Goal: Task Accomplishment & Management: Manage account settings

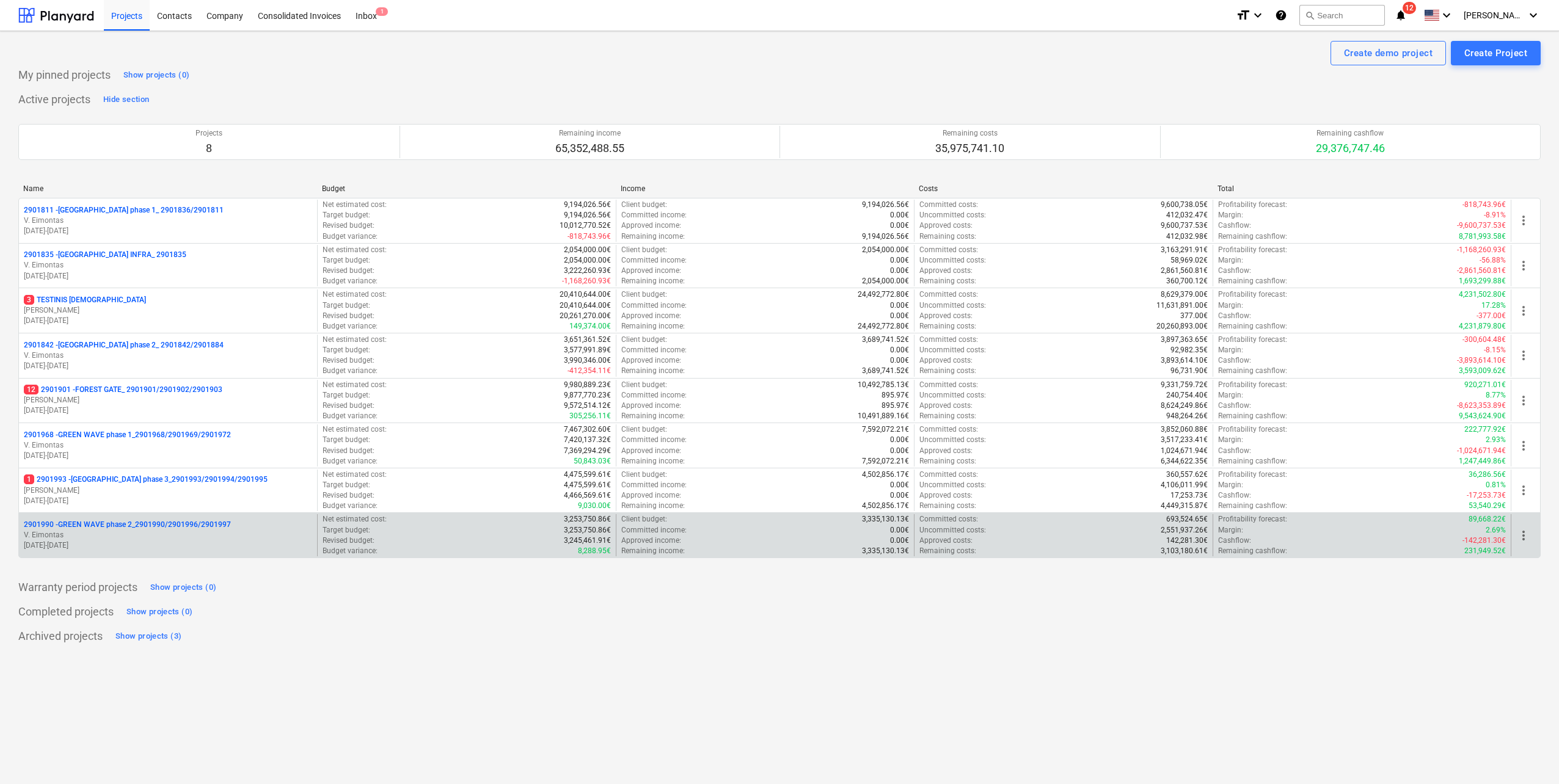
click at [155, 536] on p "[PERSON_NAME][GEOGRAPHIC_DATA]" at bounding box center [168, 535] width 288 height 11
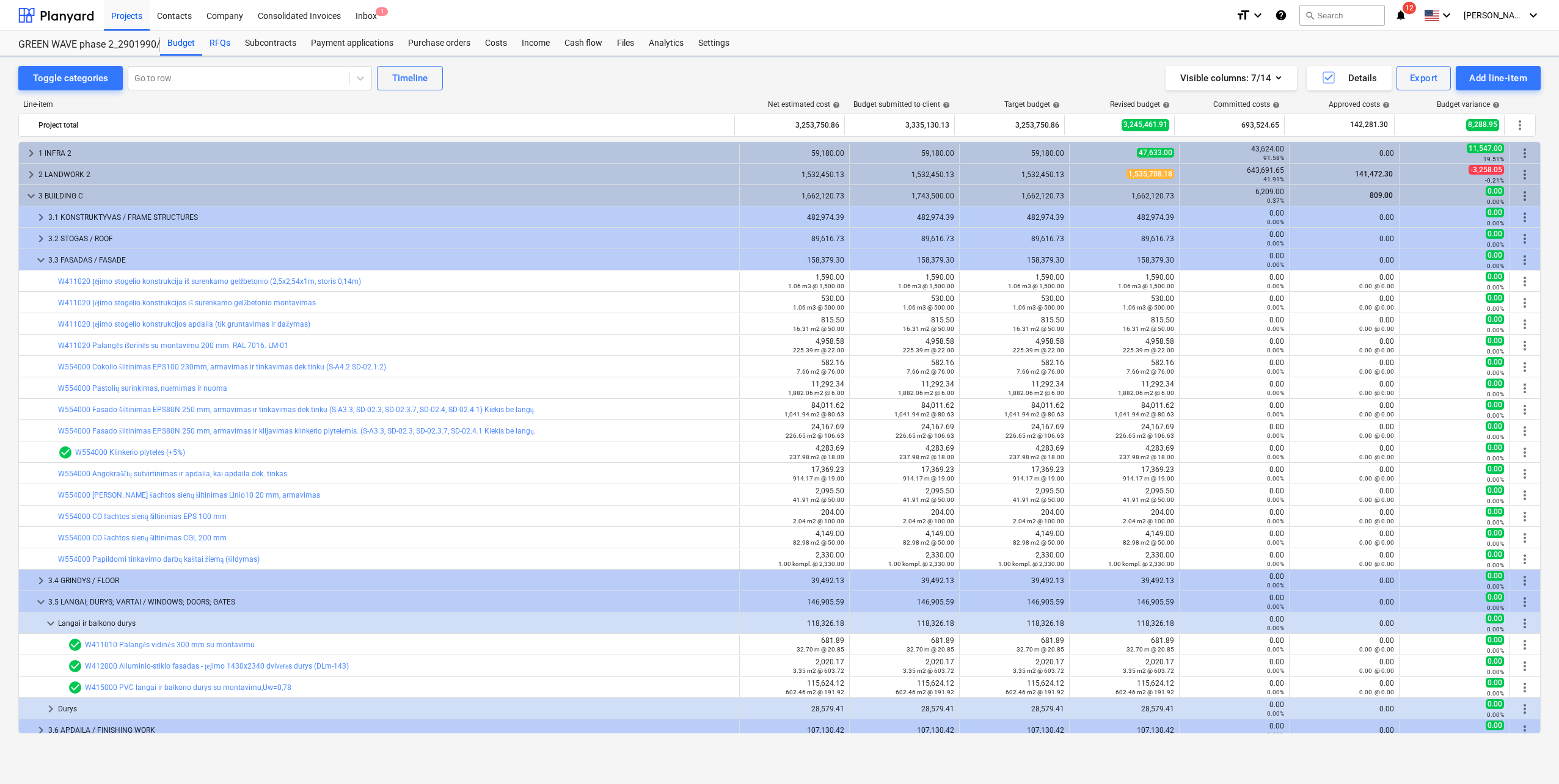
click at [219, 48] on div "RFQs" at bounding box center [220, 43] width 35 height 24
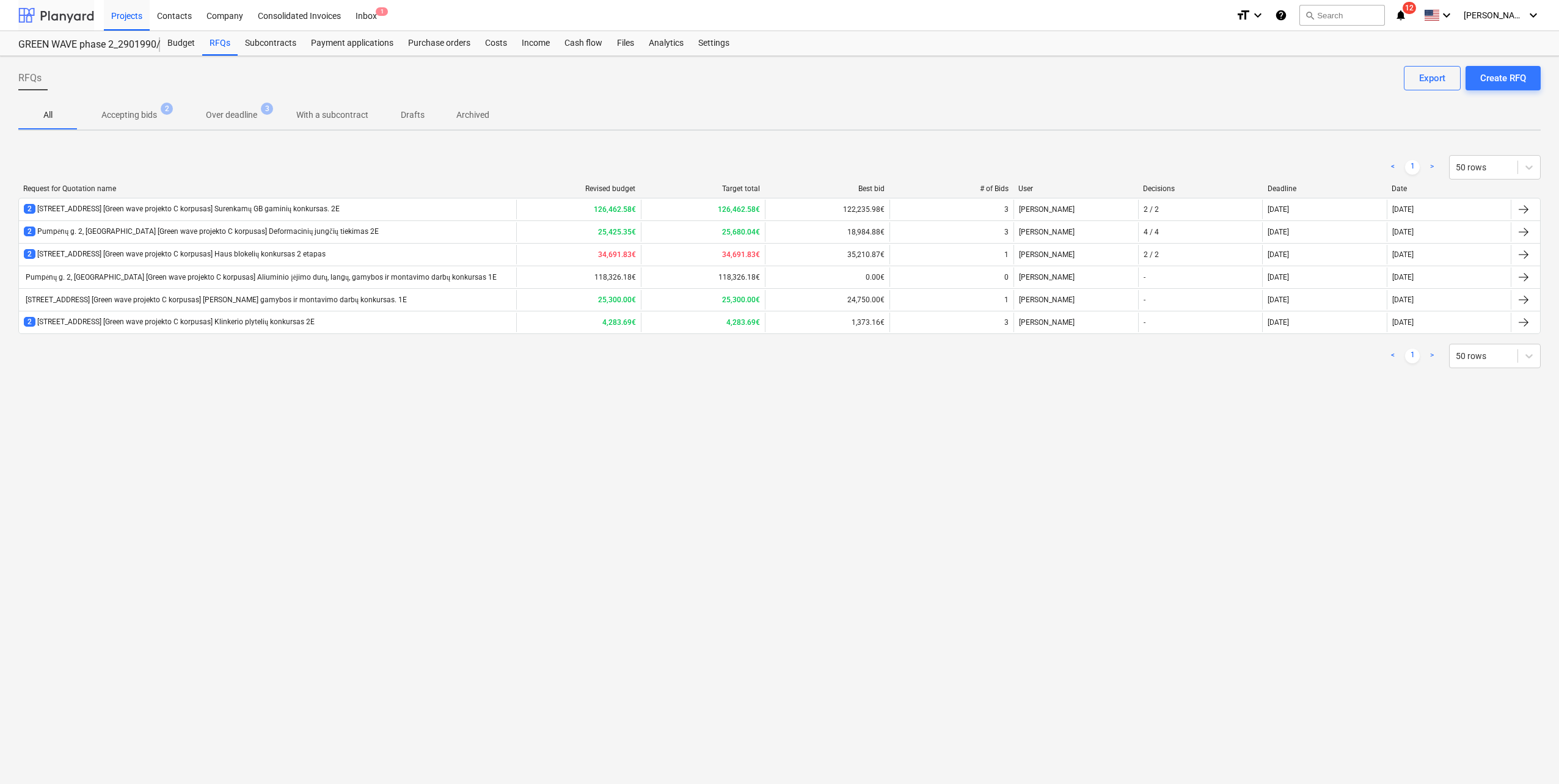
click at [77, 20] on div at bounding box center [56, 15] width 76 height 31
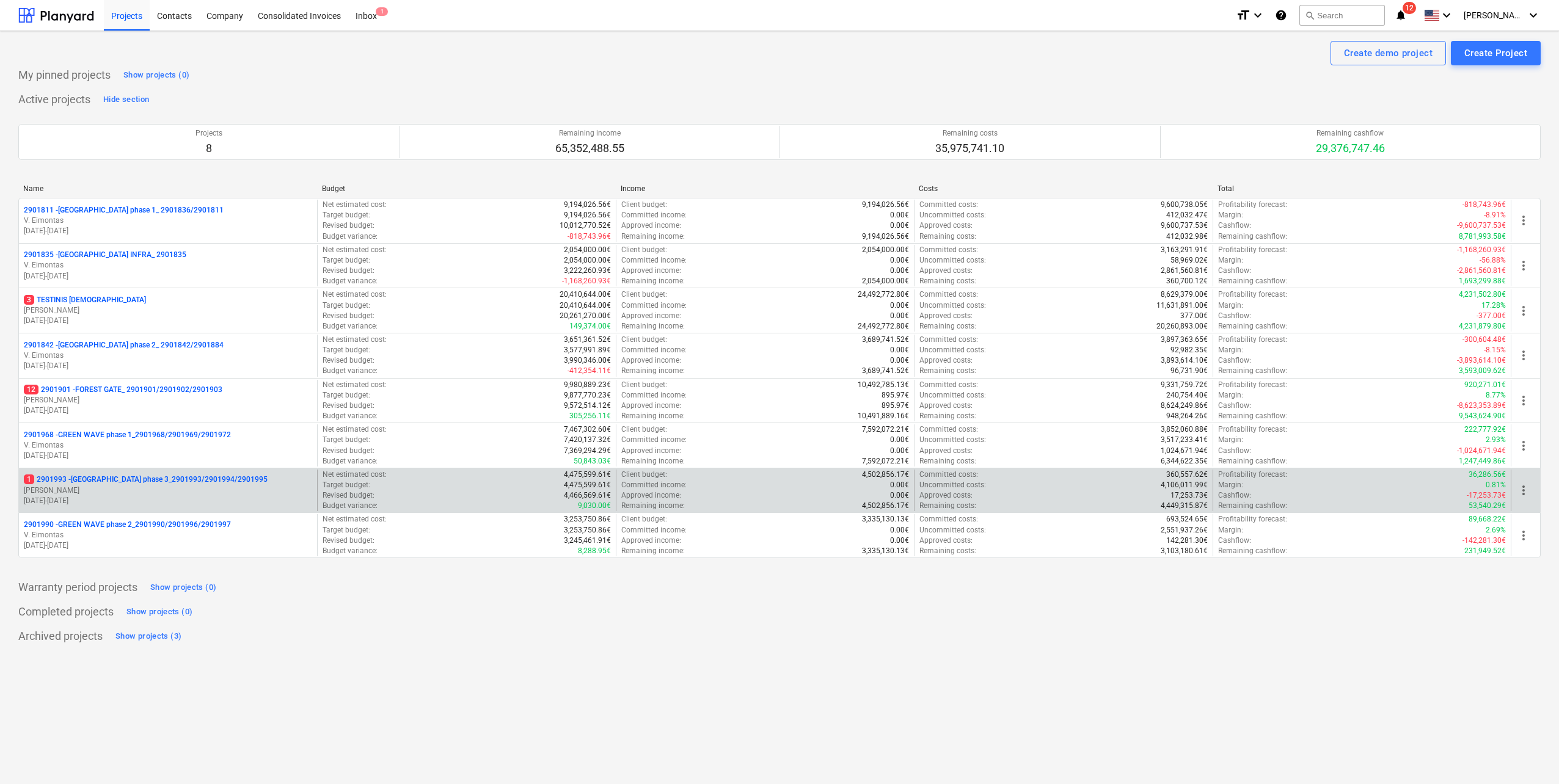
click at [204, 485] on p "[PERSON_NAME] Karalius" at bounding box center [168, 490] width 288 height 11
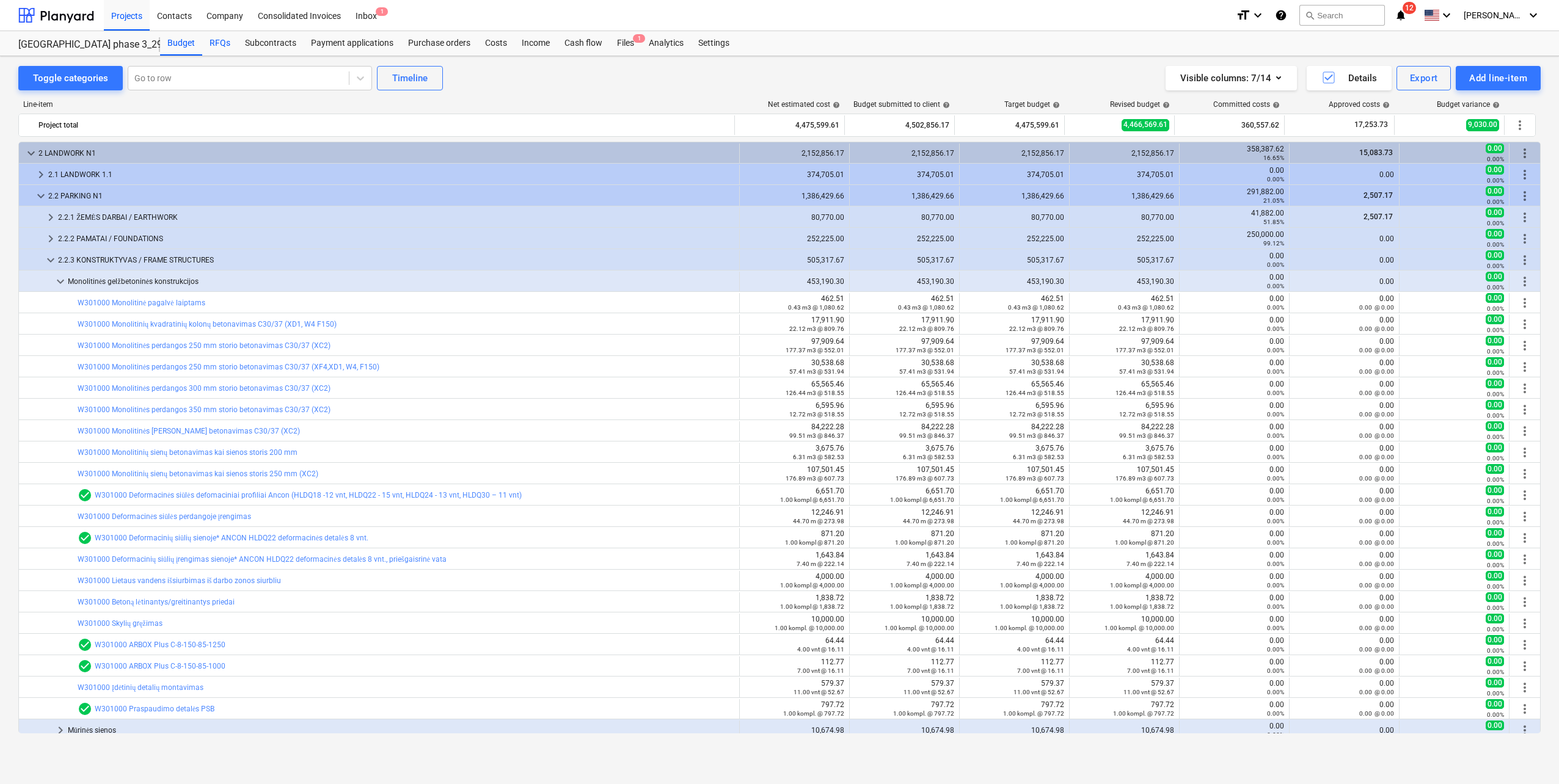
click at [221, 41] on div "RFQs" at bounding box center [220, 43] width 35 height 24
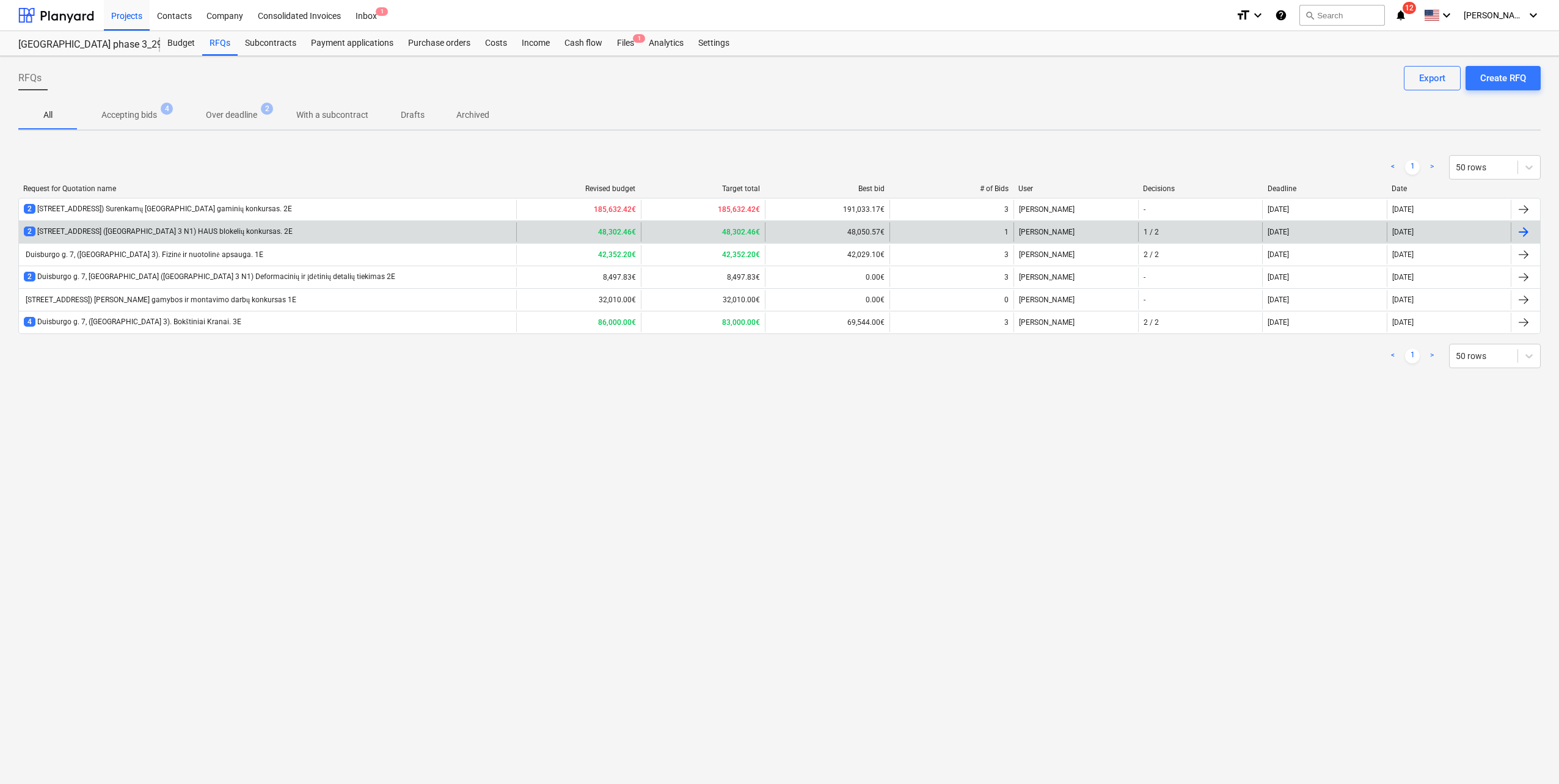
click at [298, 229] on div "2 Duisburgo g. 7, Vilnius (Lake Town 3 N1) HAUS blokelių konkursas. 2E" at bounding box center [268, 232] width 498 height 20
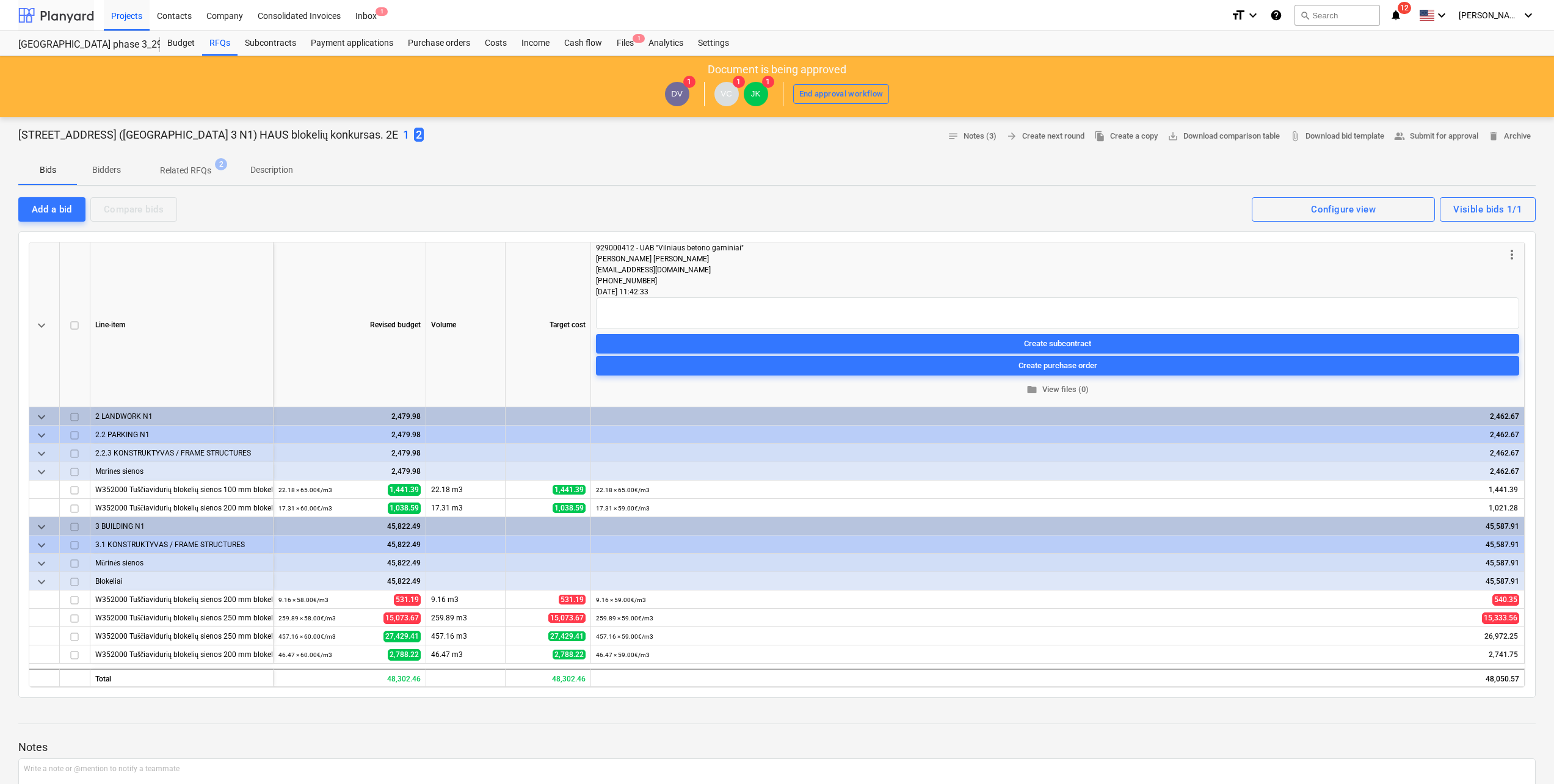
click at [64, 17] on div at bounding box center [56, 15] width 76 height 31
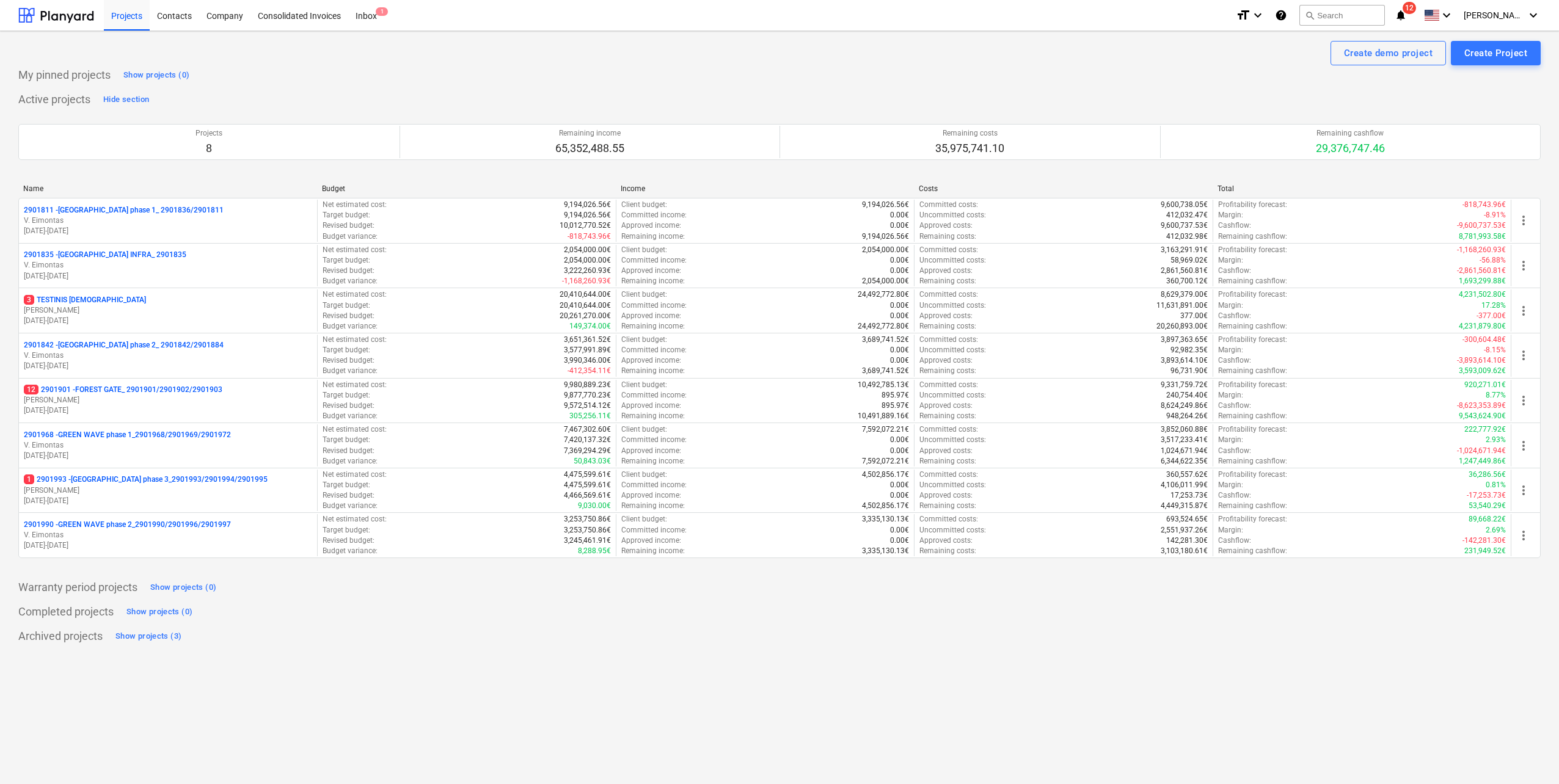
click at [202, 720] on div "Create demo project Create Project My pinned projects Show projects (0) Active …" at bounding box center [780, 407] width 1559 height 753
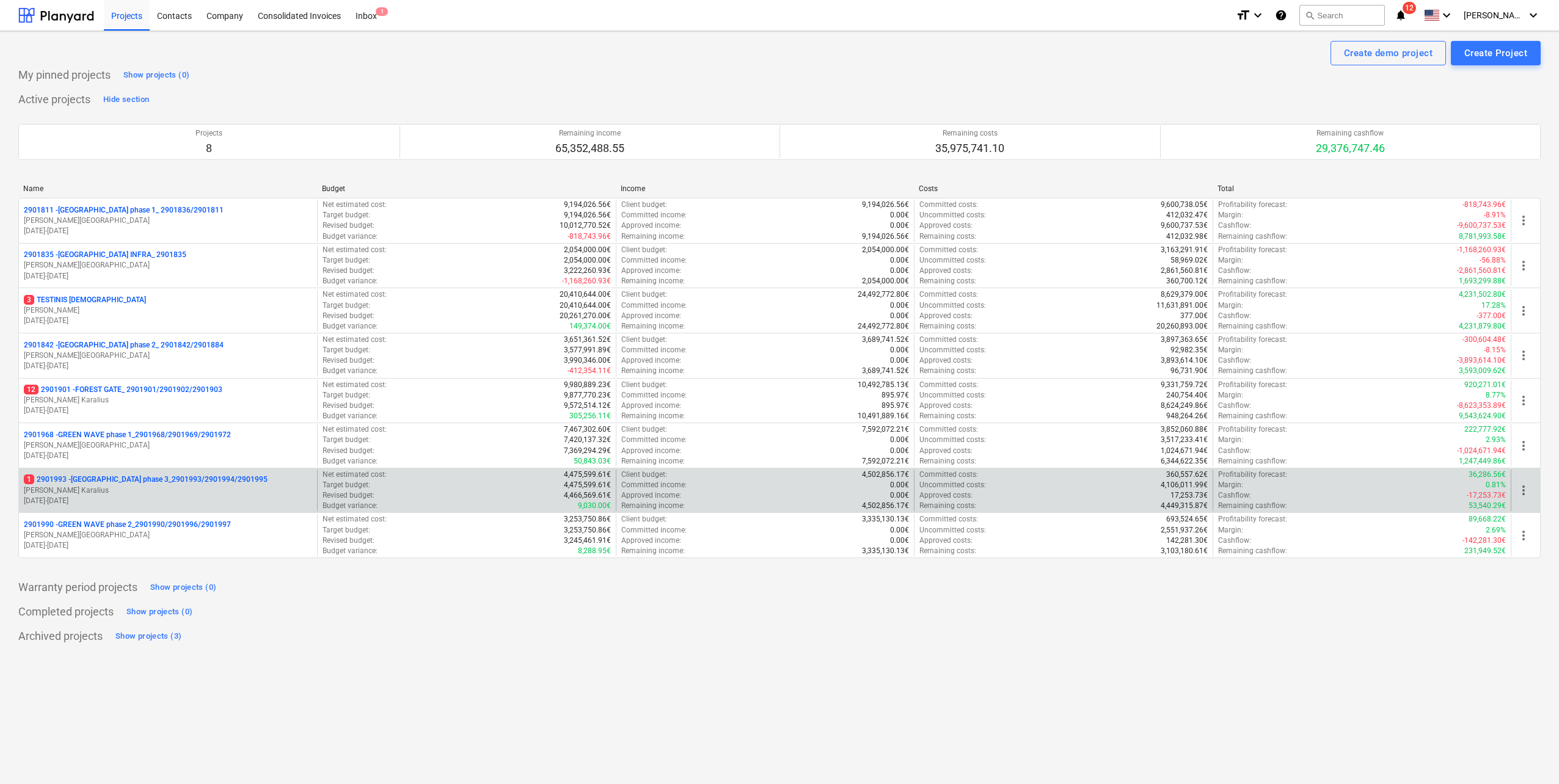
click at [215, 473] on div "1 2901993 - [GEOGRAPHIC_DATA] phase 3_2901993/2901994/2901995 J. Karalius [DATE…" at bounding box center [168, 490] width 298 height 42
click at [152, 489] on p "[PERSON_NAME] Karalius" at bounding box center [168, 490] width 288 height 11
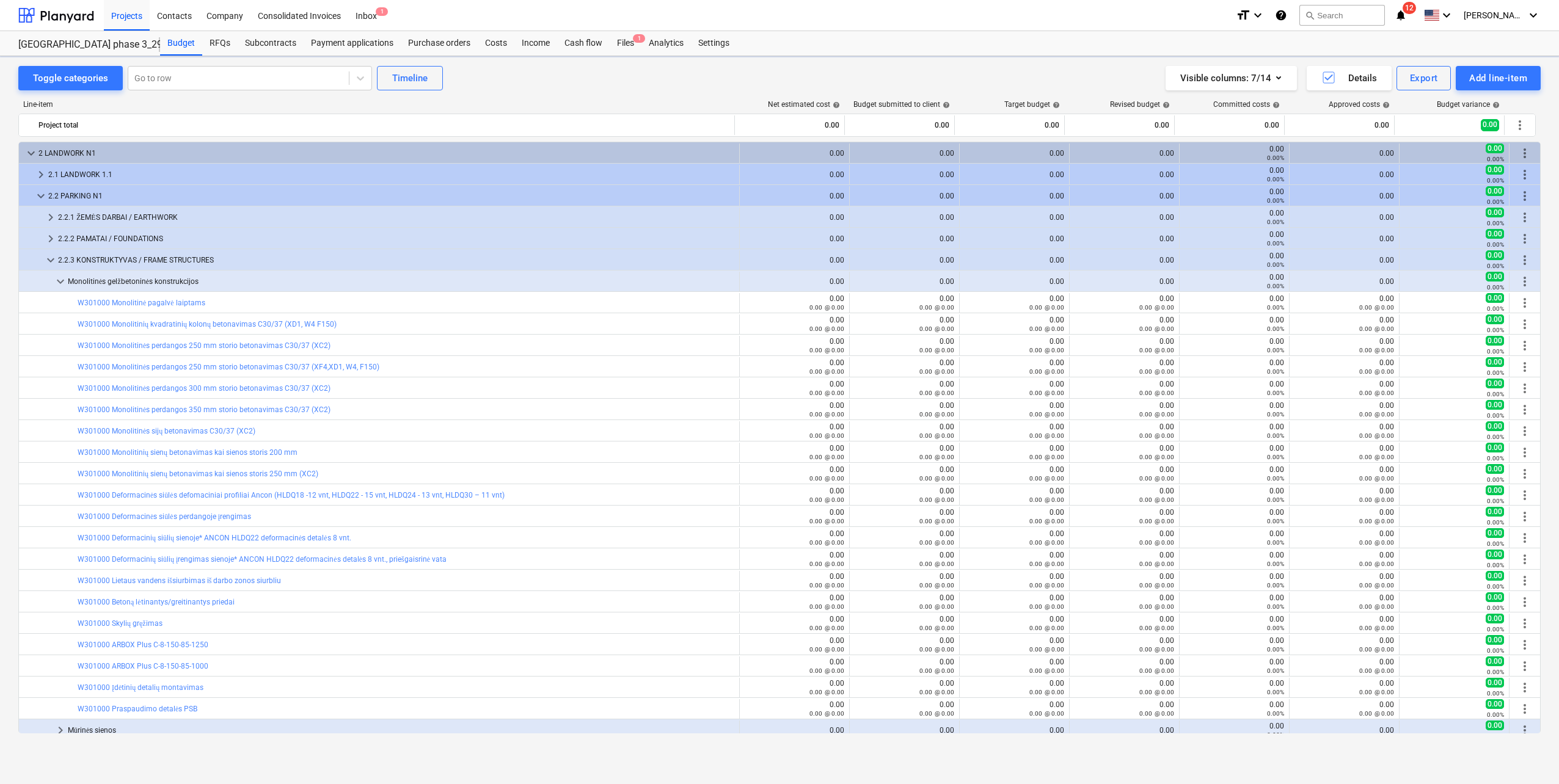
scroll to position [6, 0]
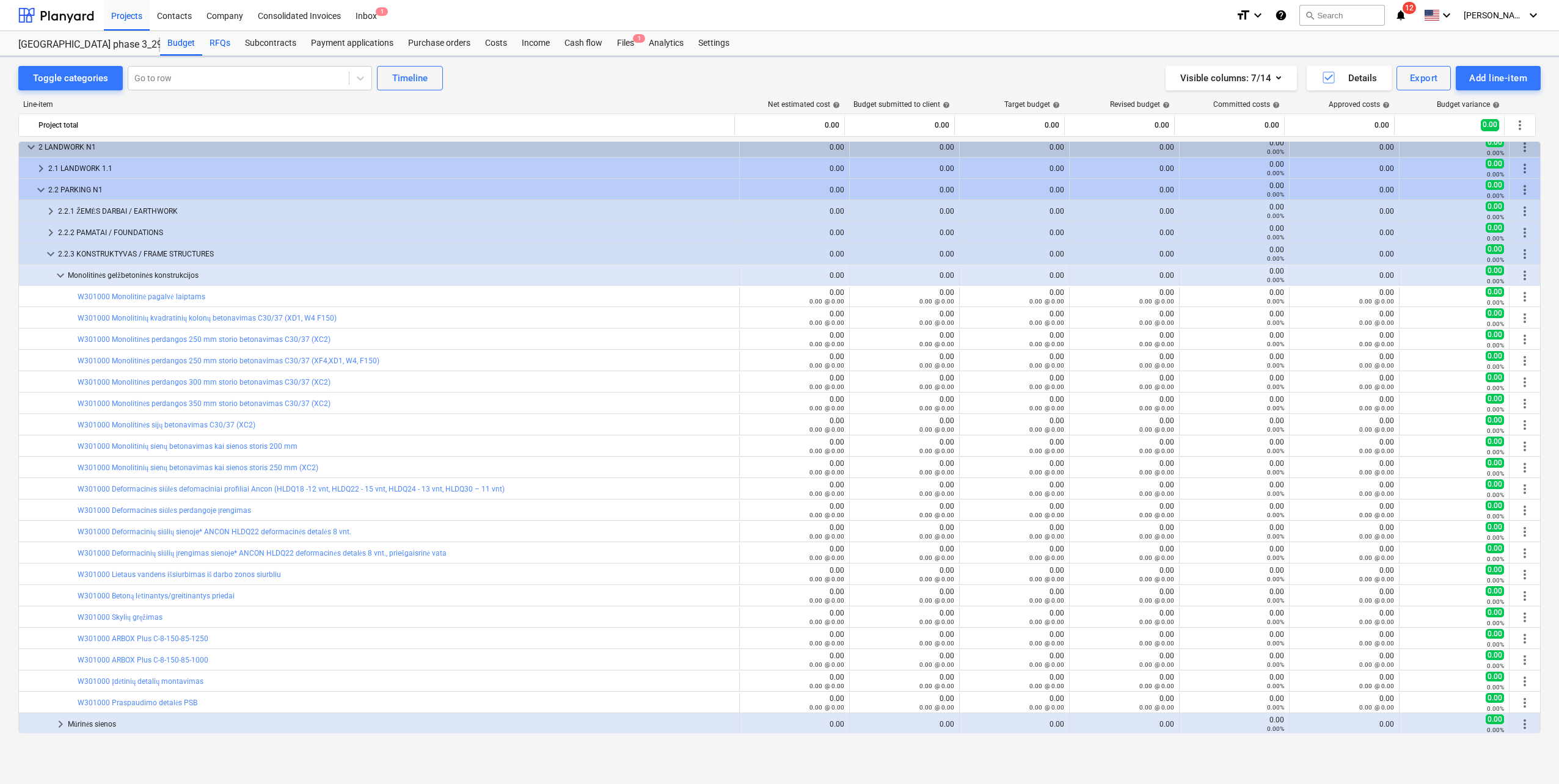
click at [221, 50] on div "RFQs" at bounding box center [220, 43] width 35 height 24
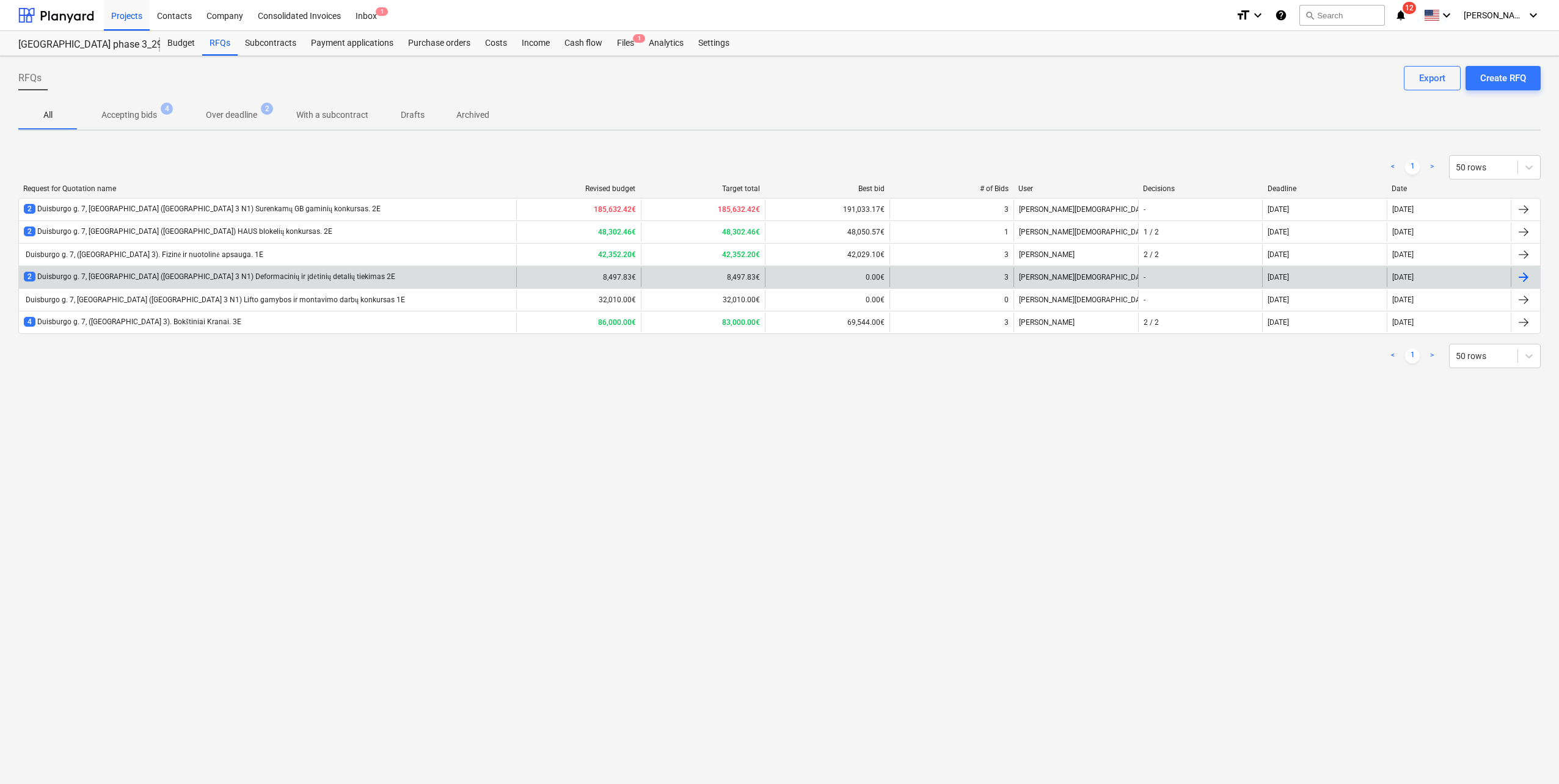
click at [325, 278] on div "2 Duisburgo g. 7, [GEOGRAPHIC_DATA] ([GEOGRAPHIC_DATA] 3 N1) Deformacinių ir įd…" at bounding box center [268, 277] width 498 height 20
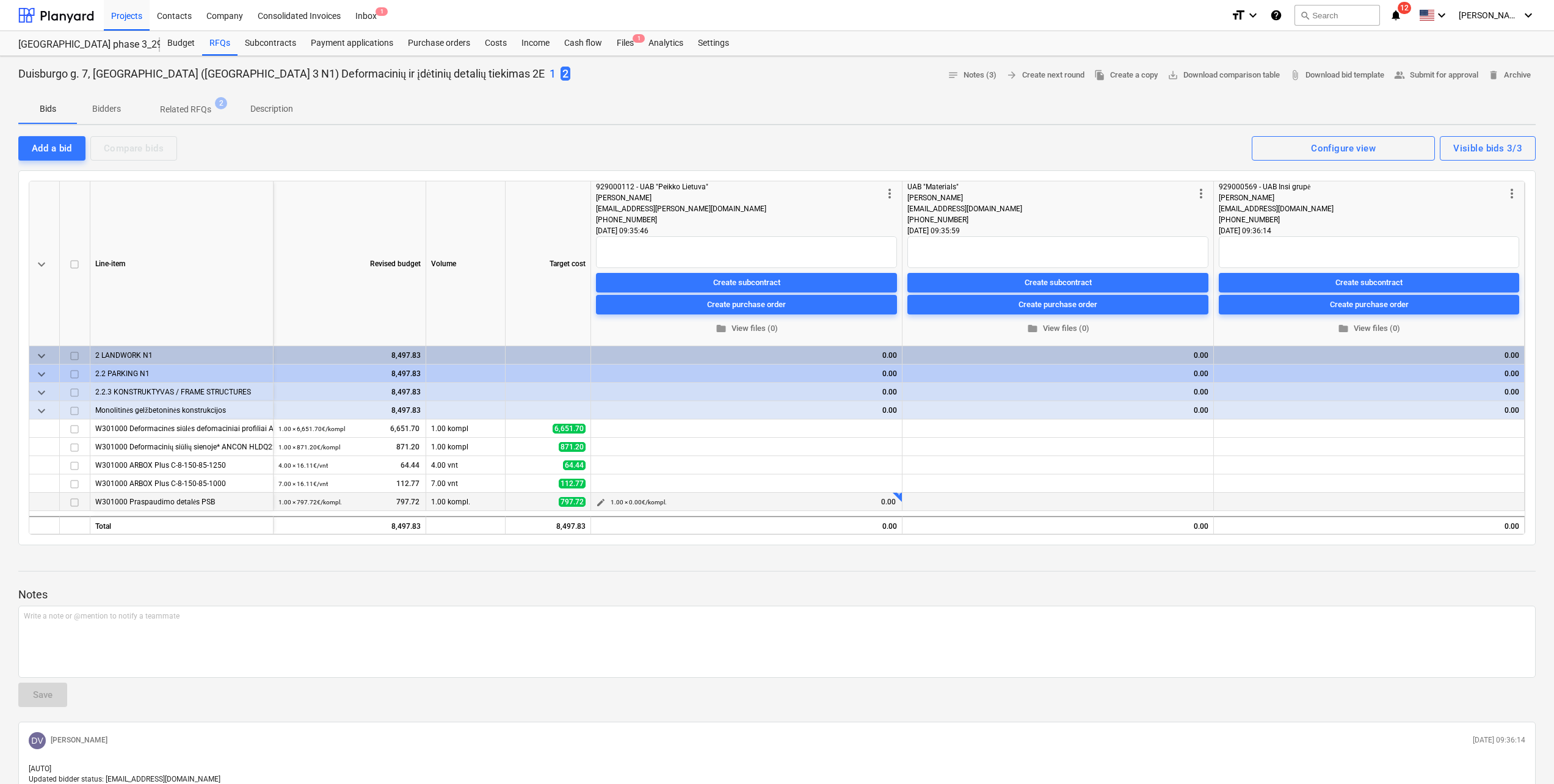
click at [604, 503] on span "edit" at bounding box center [601, 502] width 10 height 10
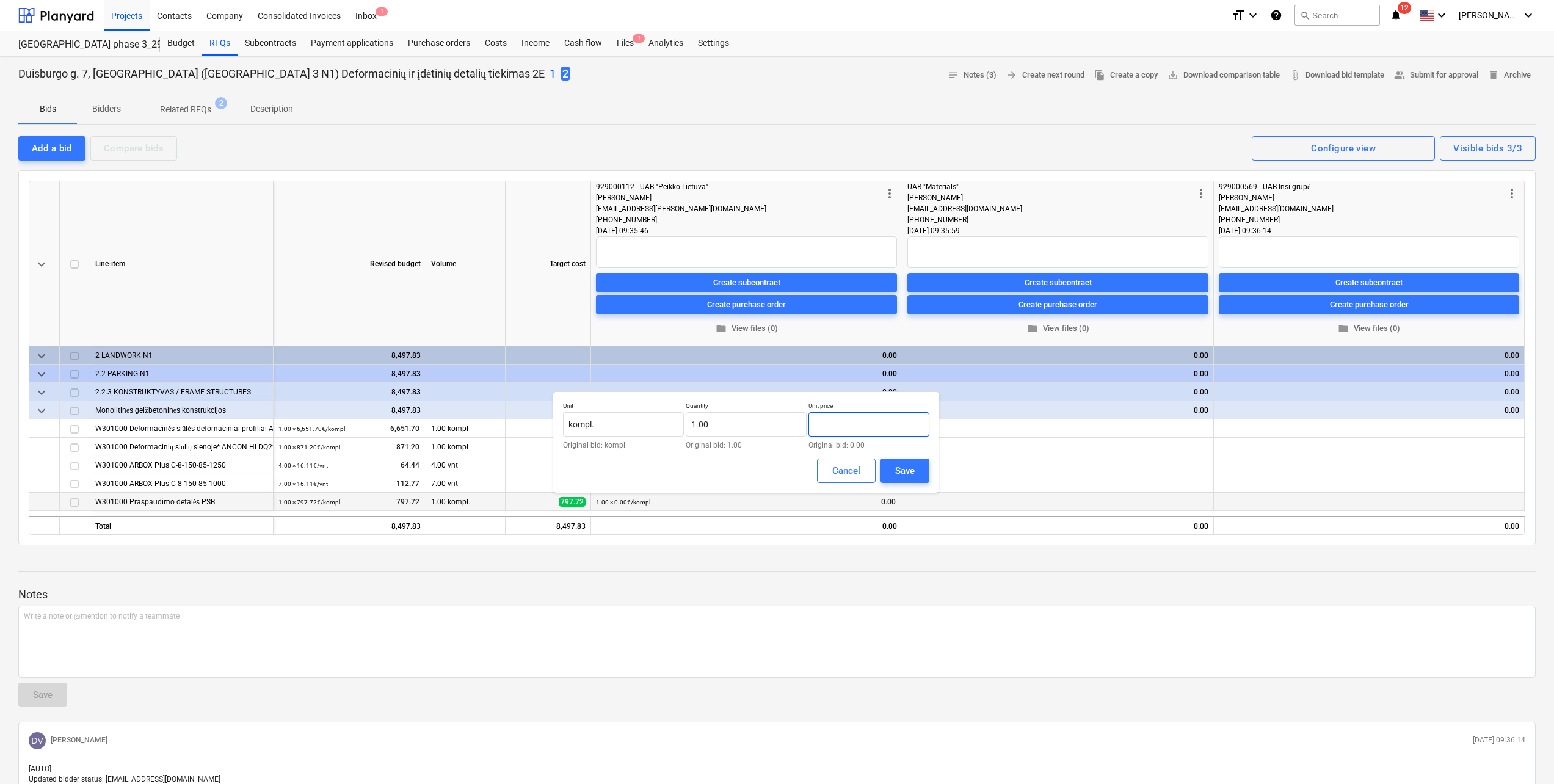
click at [854, 431] on input "text" at bounding box center [869, 424] width 121 height 24
type input "1,981.28"
click at [896, 469] on div "Save" at bounding box center [905, 470] width 20 height 16
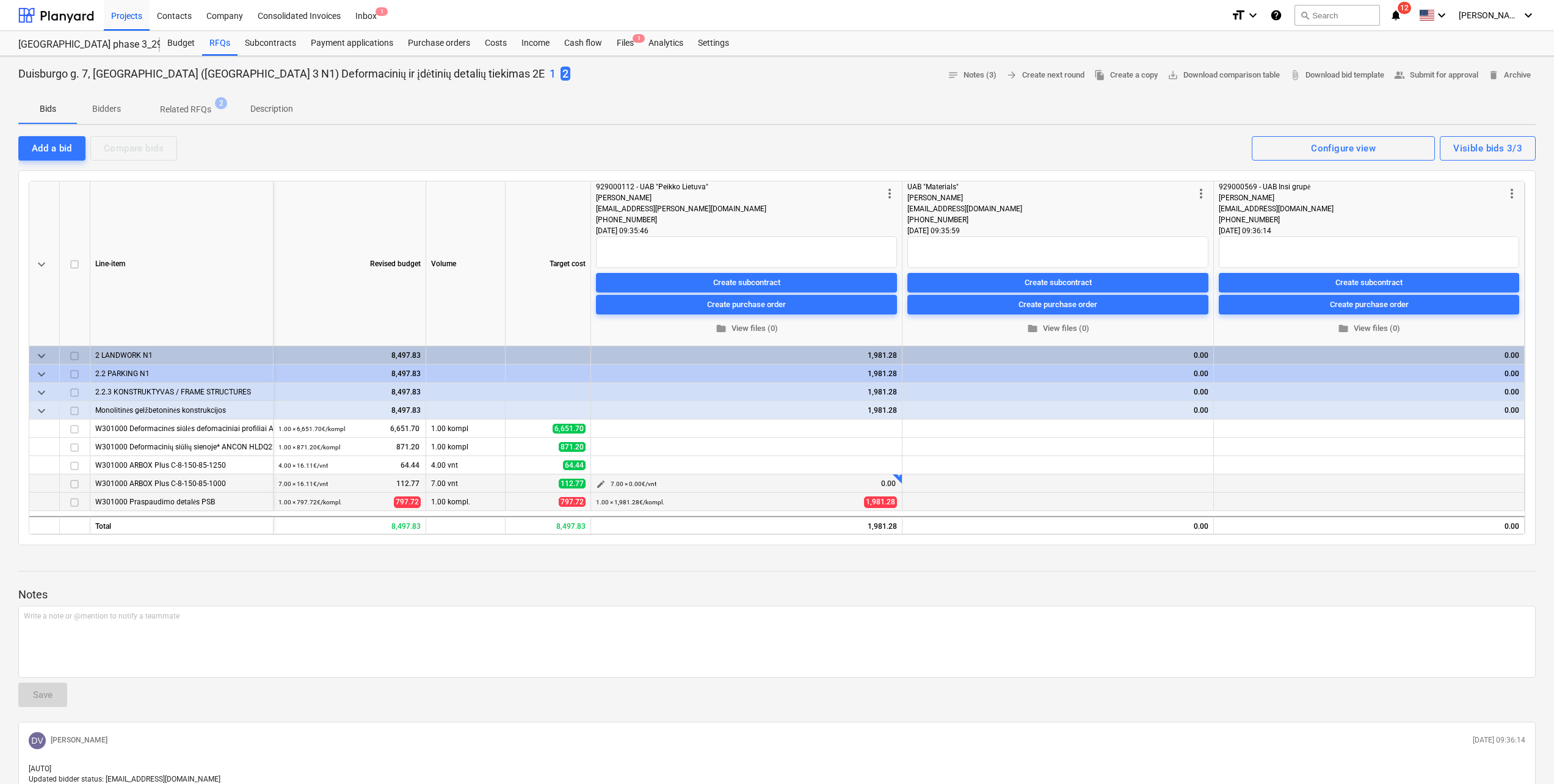
click at [598, 487] on span "edit" at bounding box center [601, 485] width 10 height 10
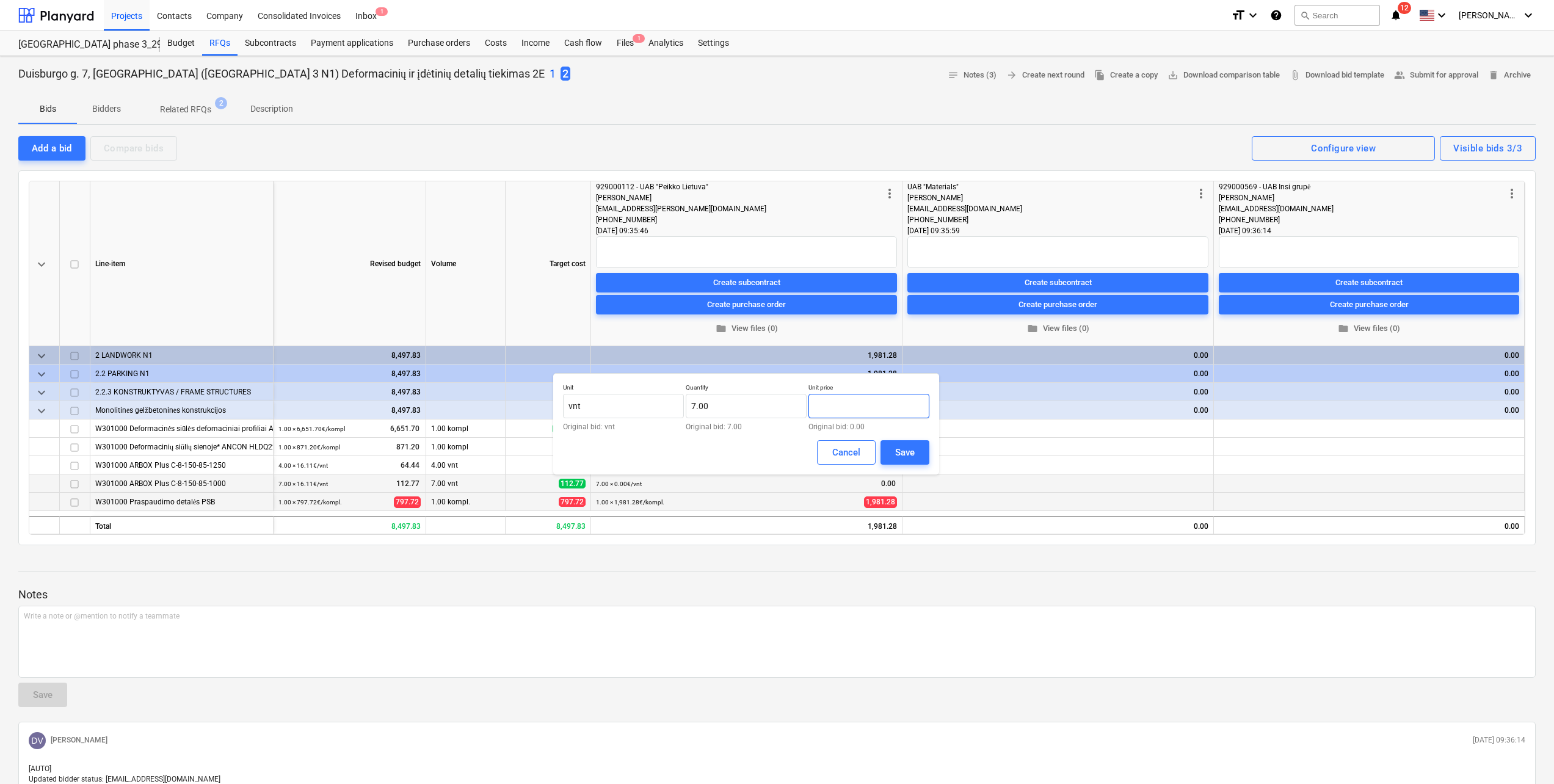
click at [856, 412] on input "text" at bounding box center [869, 406] width 121 height 24
type input "ą"
type input "16.11"
click at [913, 454] on div "Save" at bounding box center [905, 453] width 20 height 16
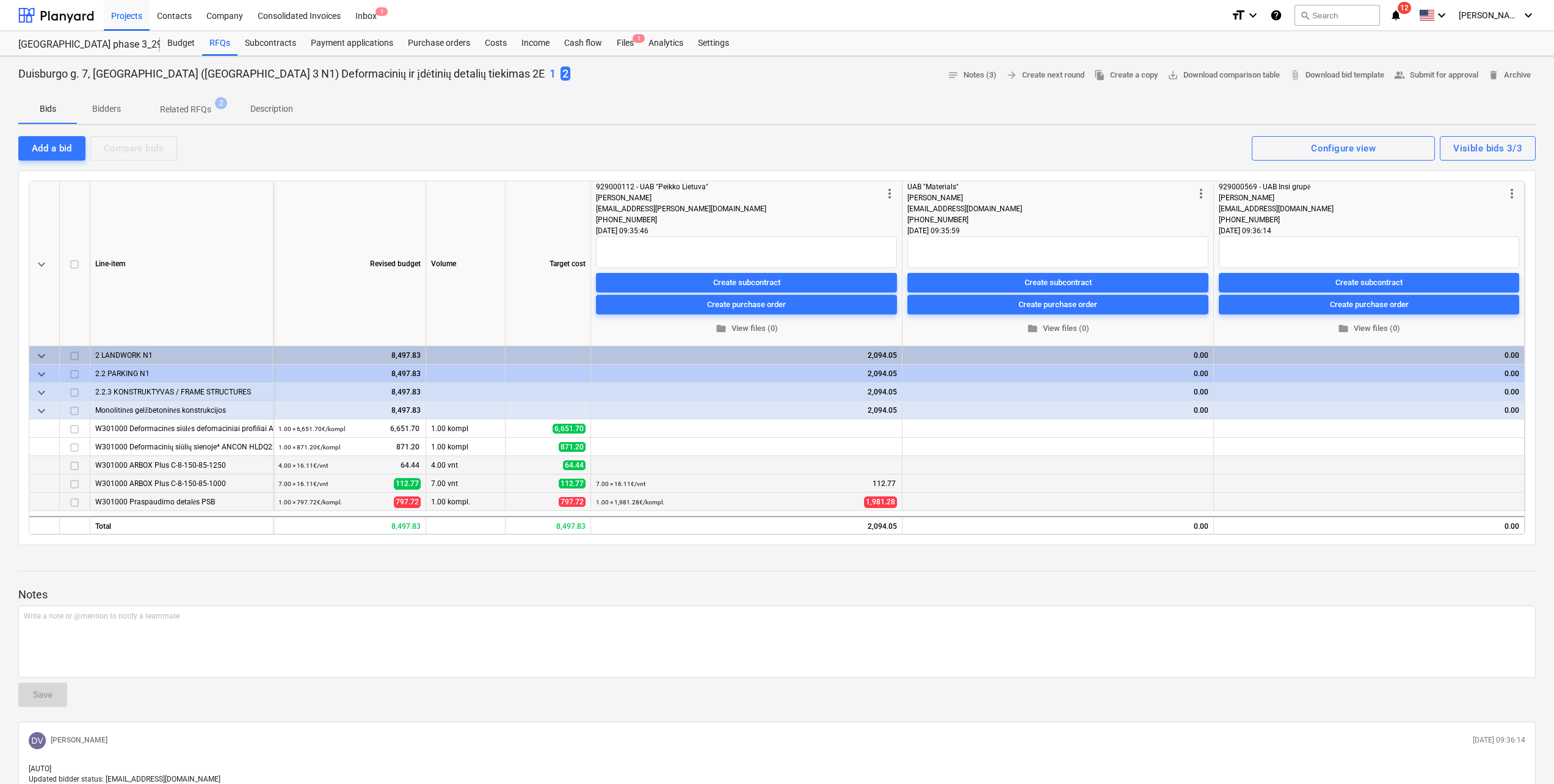
click at [590, 467] on div "64.44" at bounding box center [549, 465] width 85 height 18
click at [606, 464] on button "edit" at bounding box center [601, 465] width 15 height 15
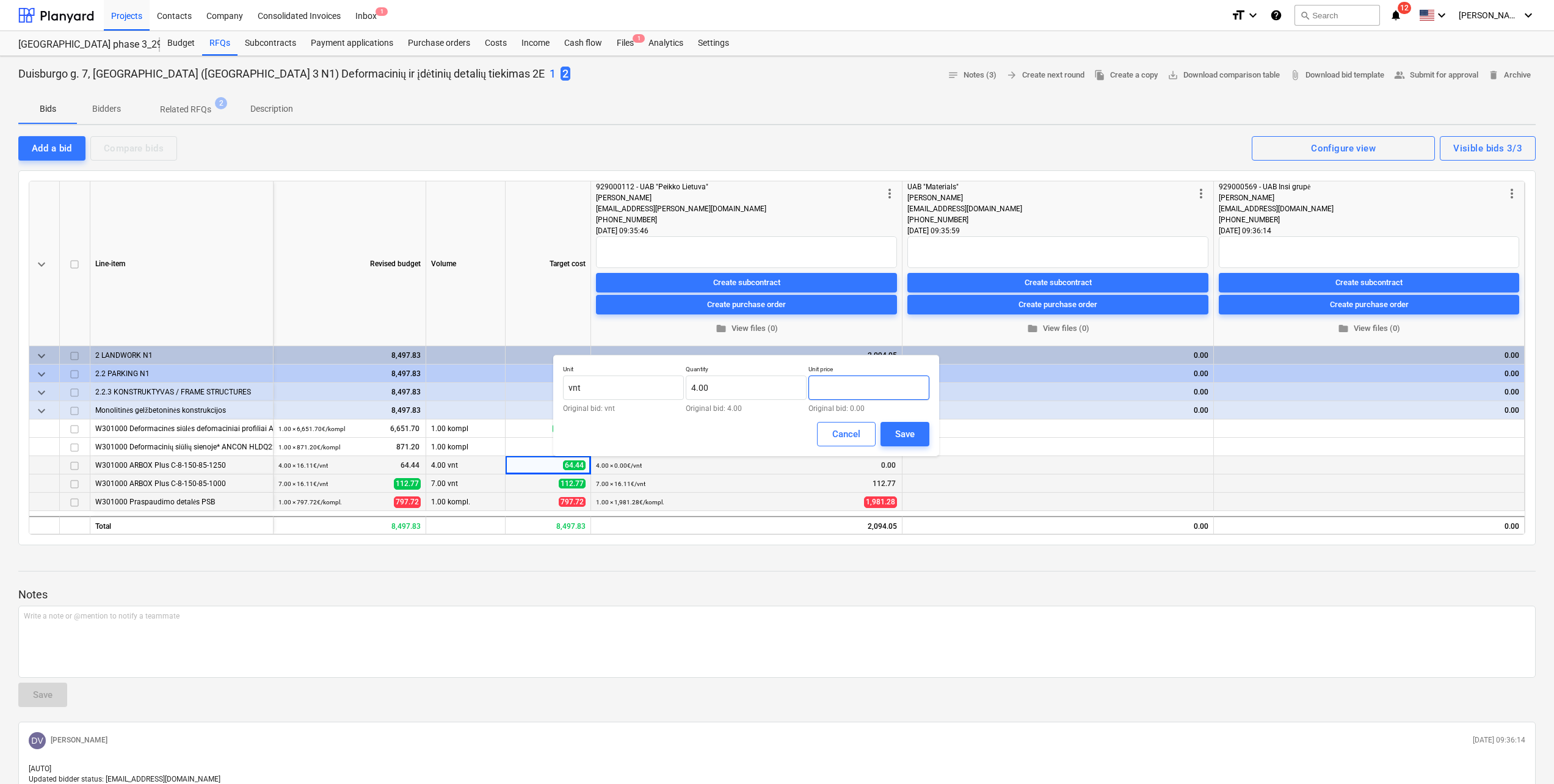
click at [881, 387] on input "text" at bounding box center [869, 387] width 121 height 24
type input "16.11"
click at [914, 438] on div "Save" at bounding box center [905, 434] width 20 height 16
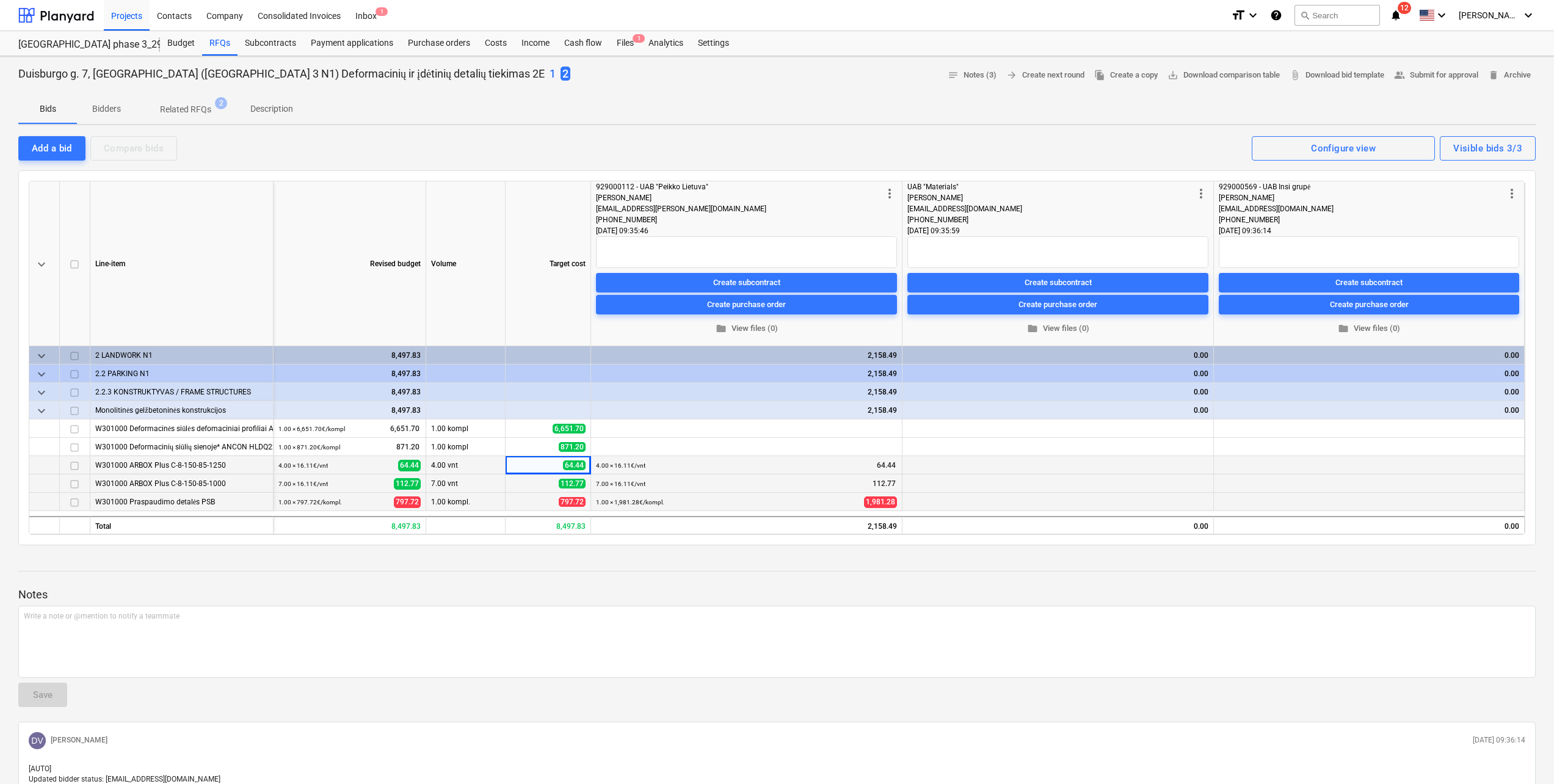
click at [550, 78] on p "1" at bounding box center [553, 74] width 6 height 15
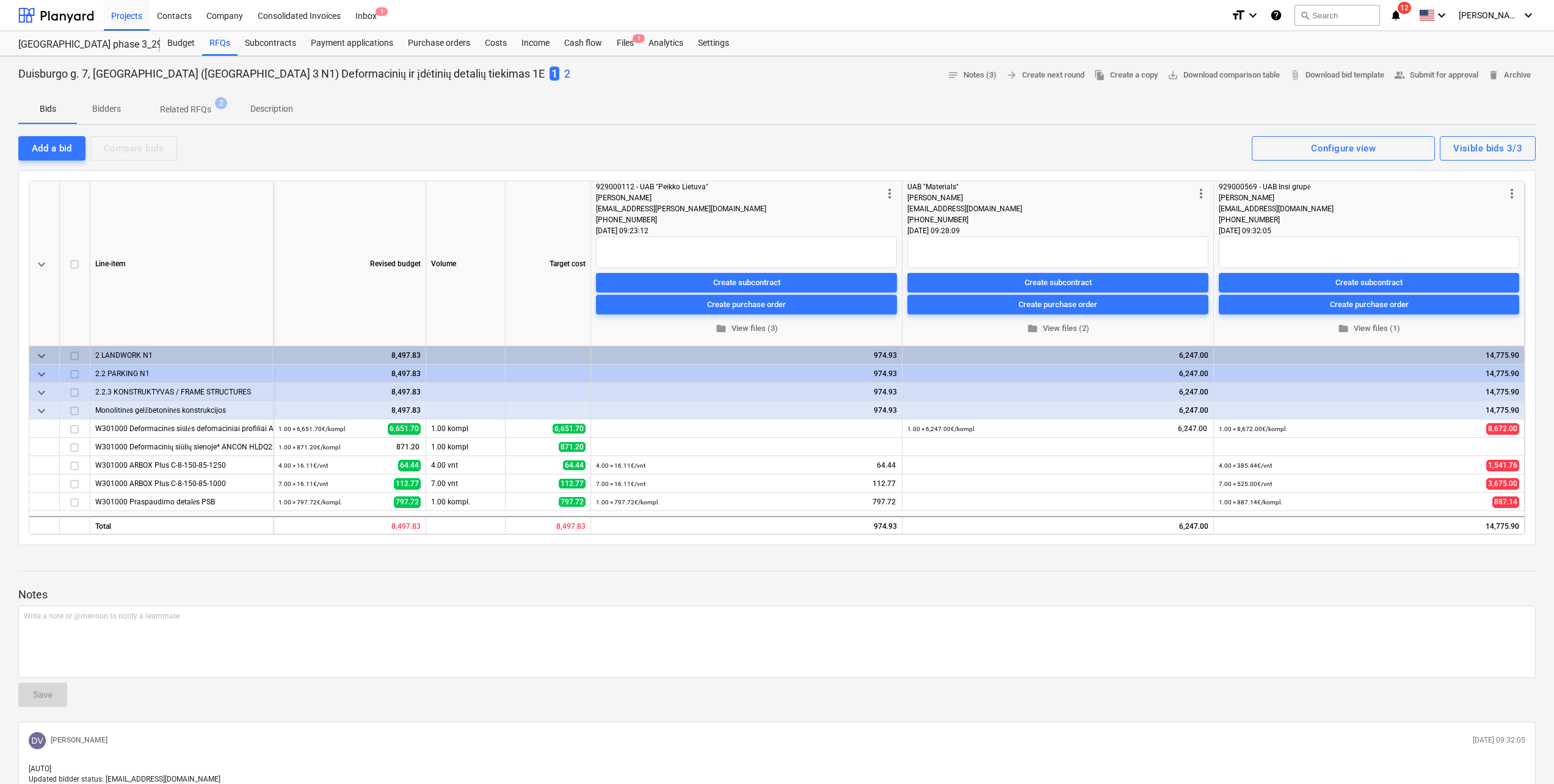
click at [564, 75] on p "2" at bounding box center [567, 74] width 6 height 15
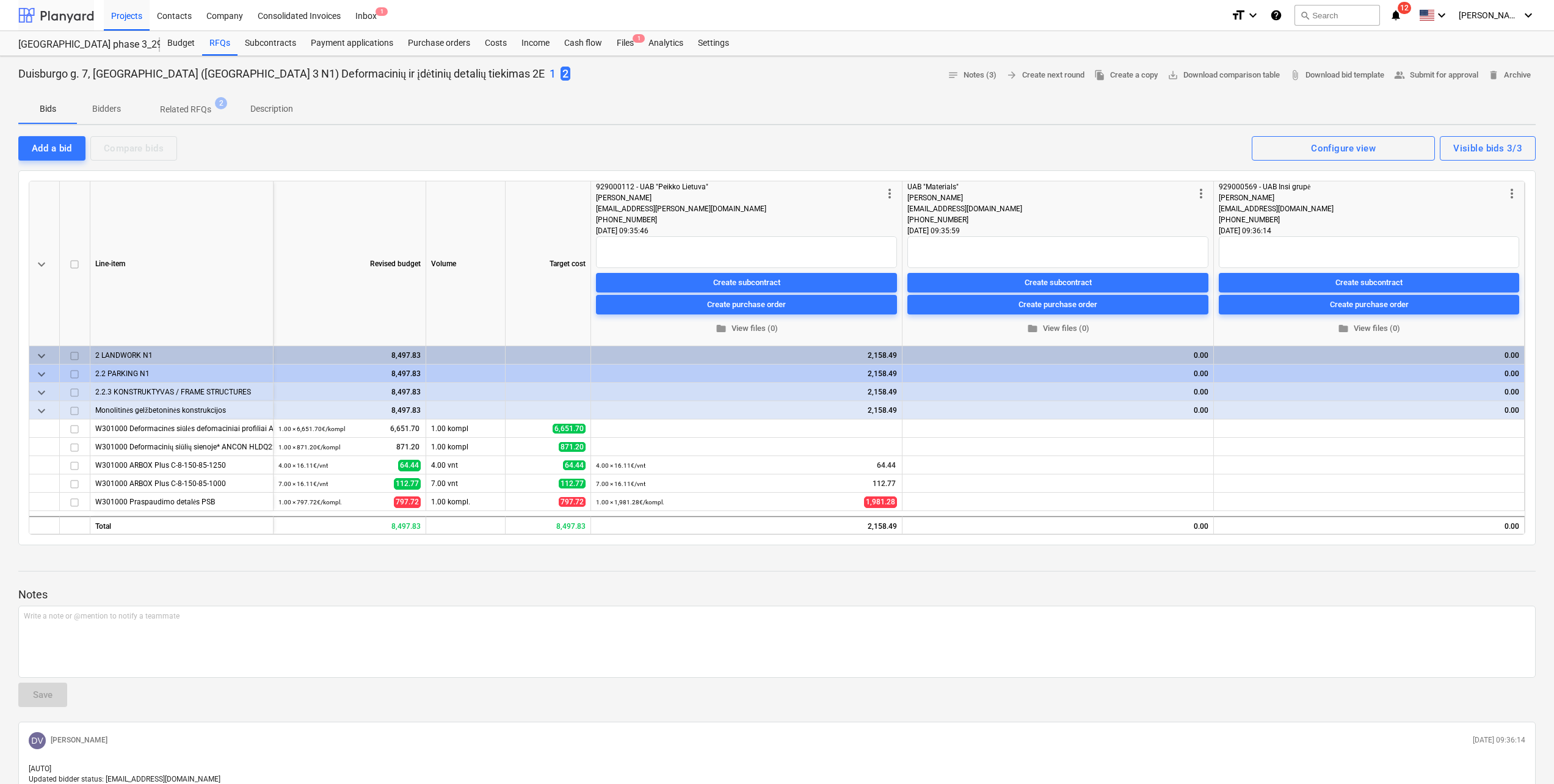
click at [72, 16] on div at bounding box center [56, 15] width 76 height 31
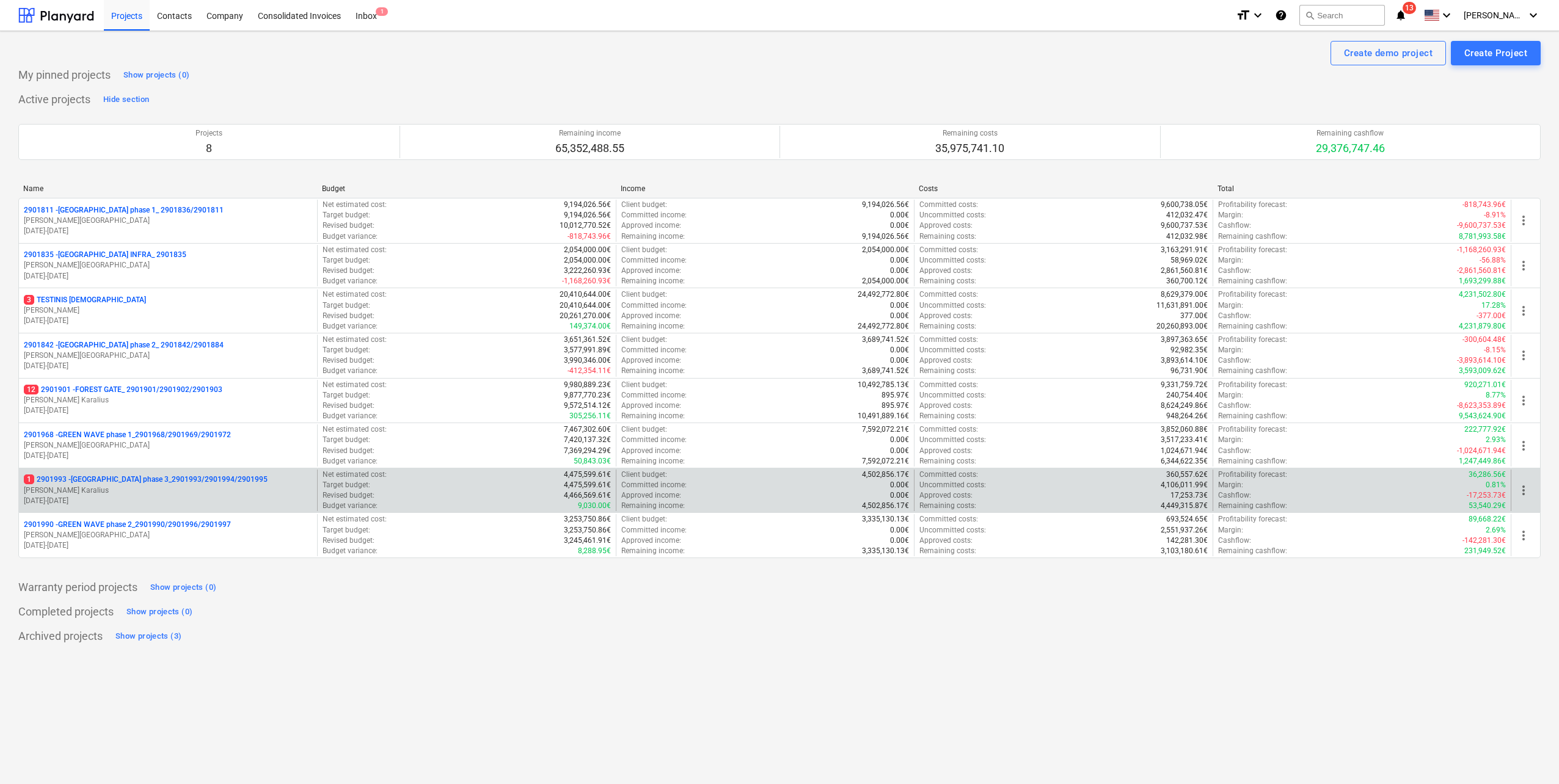
click at [153, 490] on p "[PERSON_NAME] Karalius" at bounding box center [168, 490] width 288 height 11
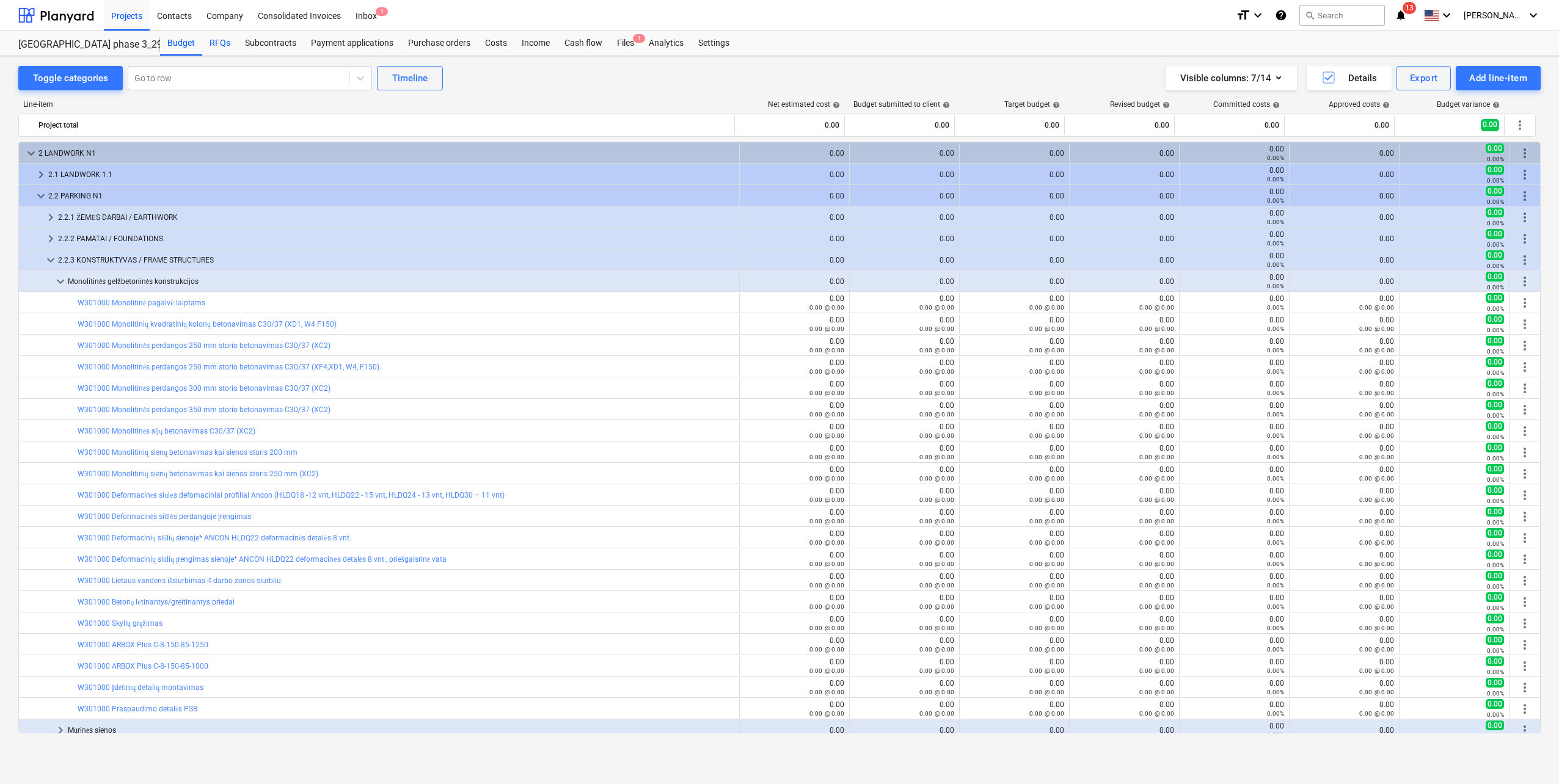
click at [220, 45] on div "RFQs" at bounding box center [220, 43] width 35 height 24
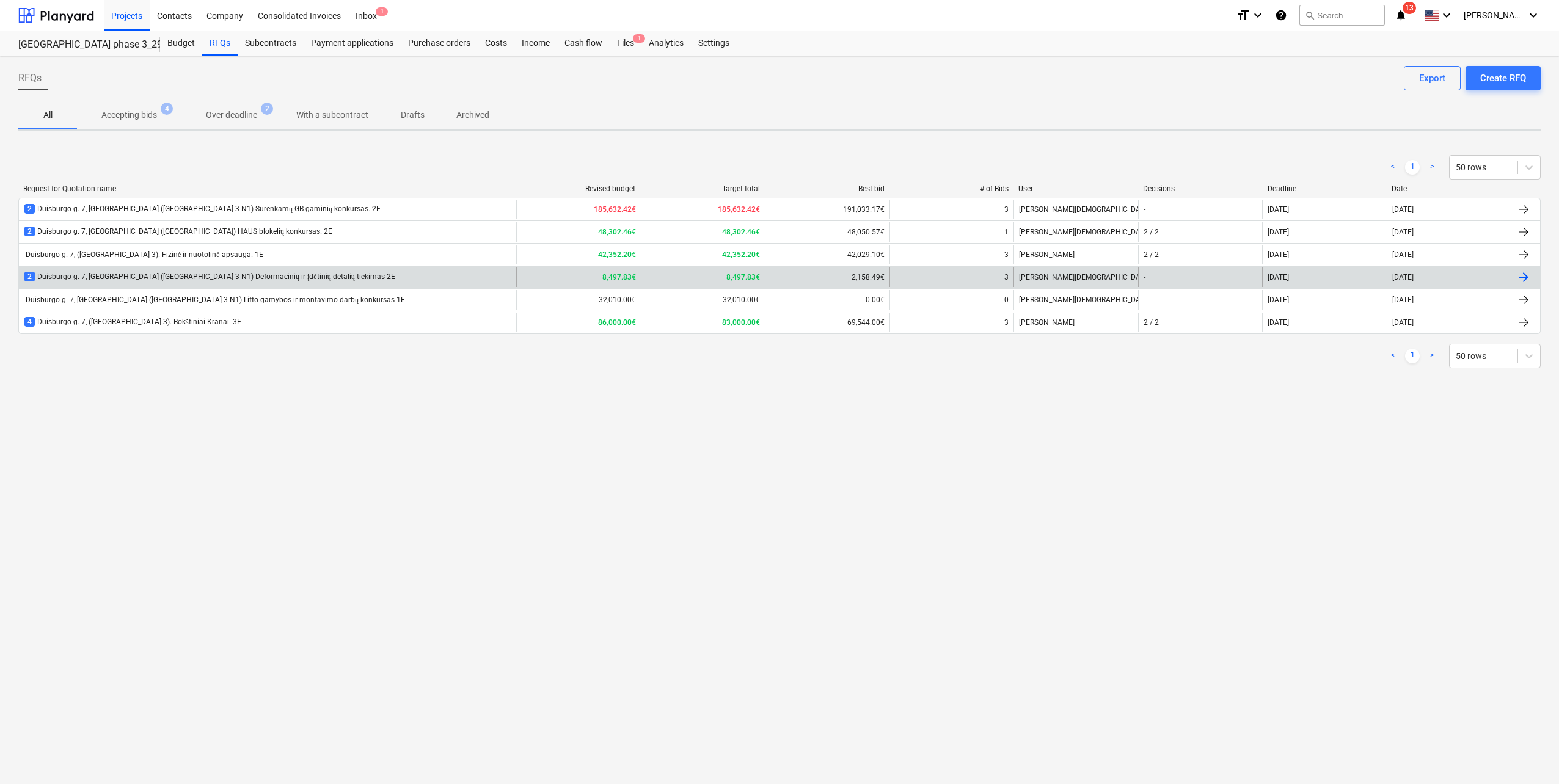
click at [266, 276] on div "2 Duisburgo g. 7, [GEOGRAPHIC_DATA] ([GEOGRAPHIC_DATA] 3 N1) Deformacinių ir įd…" at bounding box center [209, 277] width 371 height 11
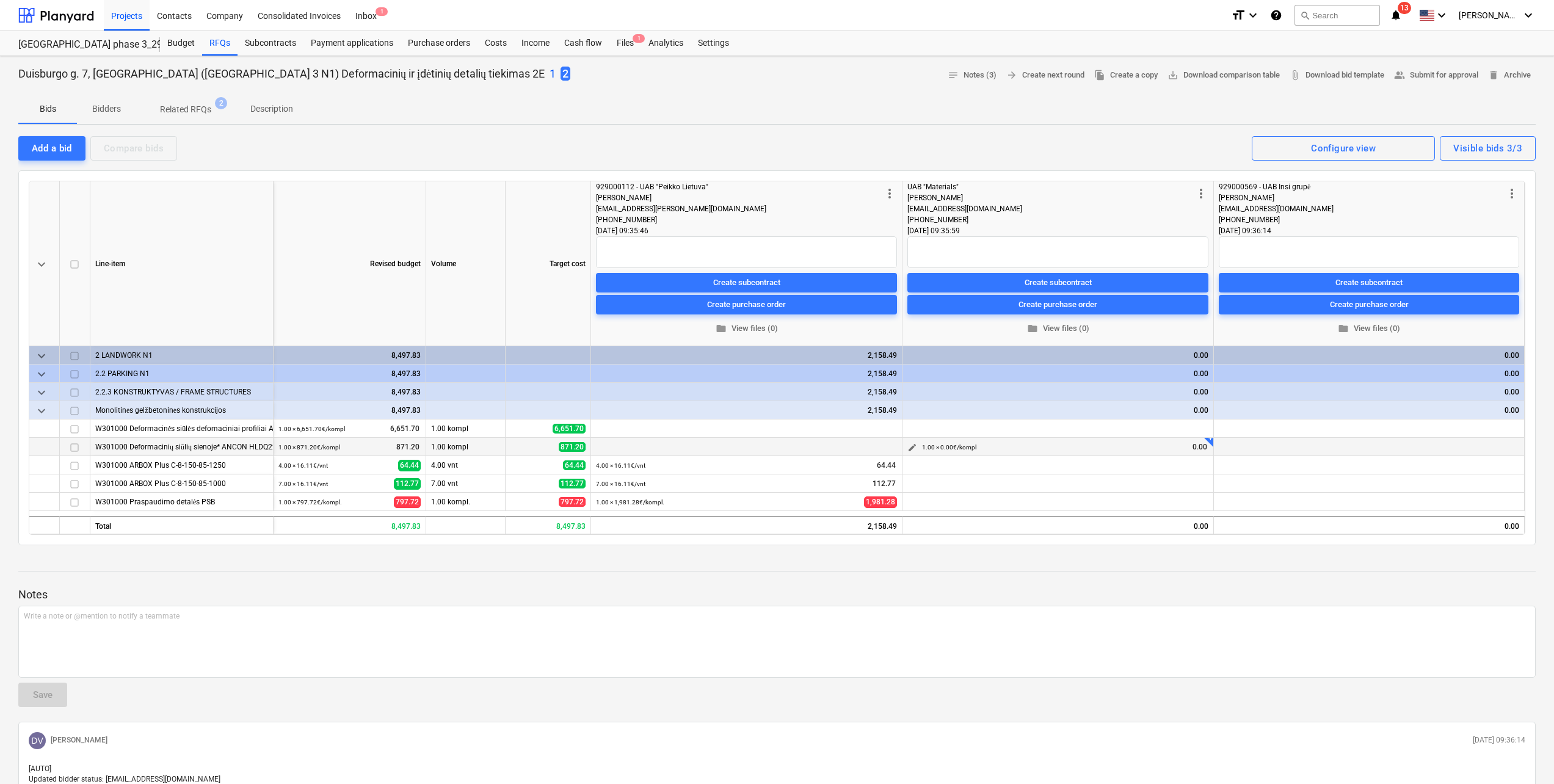
click at [914, 445] on span "edit" at bounding box center [913, 448] width 10 height 10
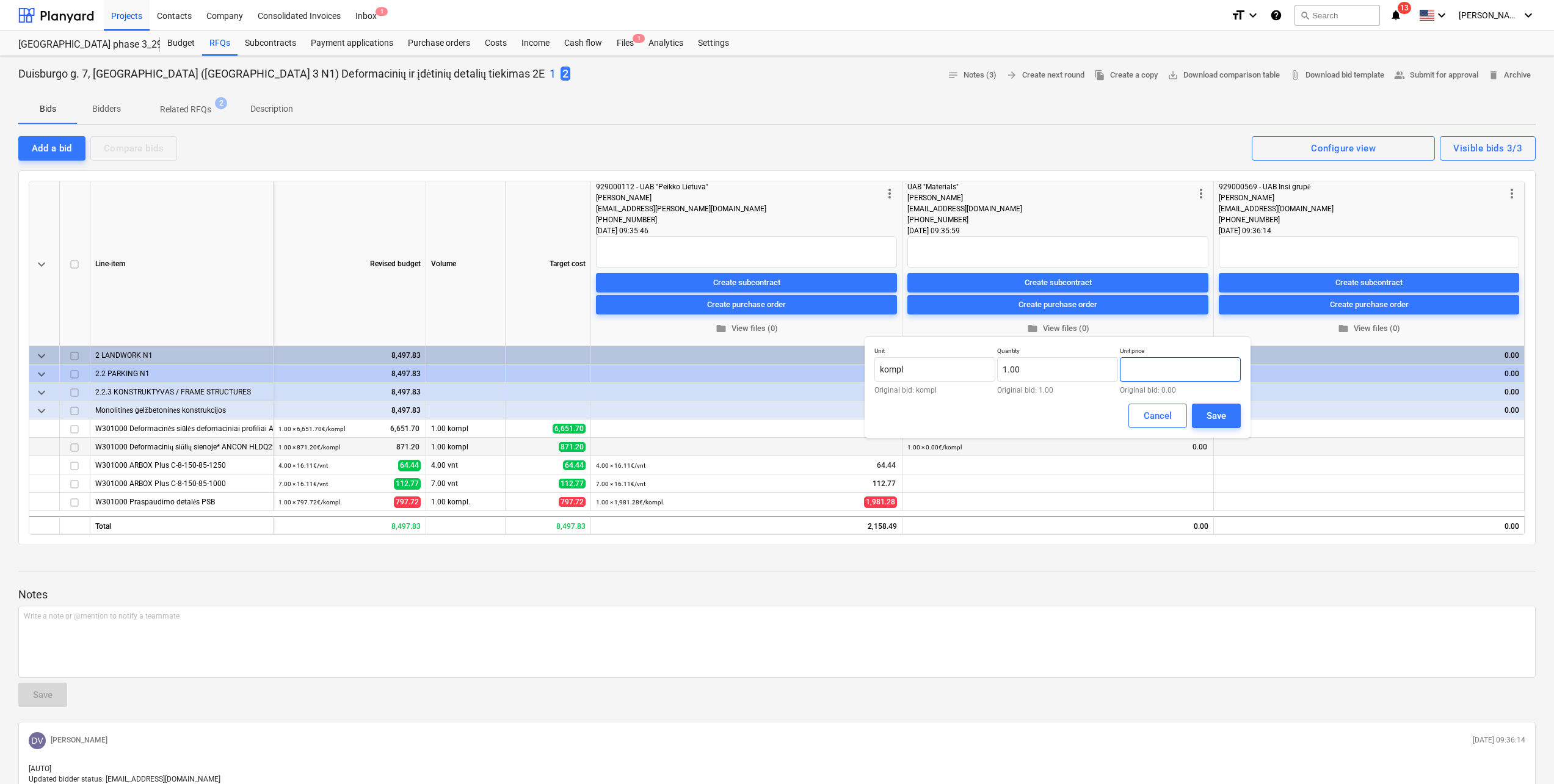
click at [1163, 370] on input "text" at bounding box center [1180, 369] width 121 height 24
type input "š"
type input "608.00"
click at [1218, 412] on div "Save" at bounding box center [1217, 416] width 20 height 16
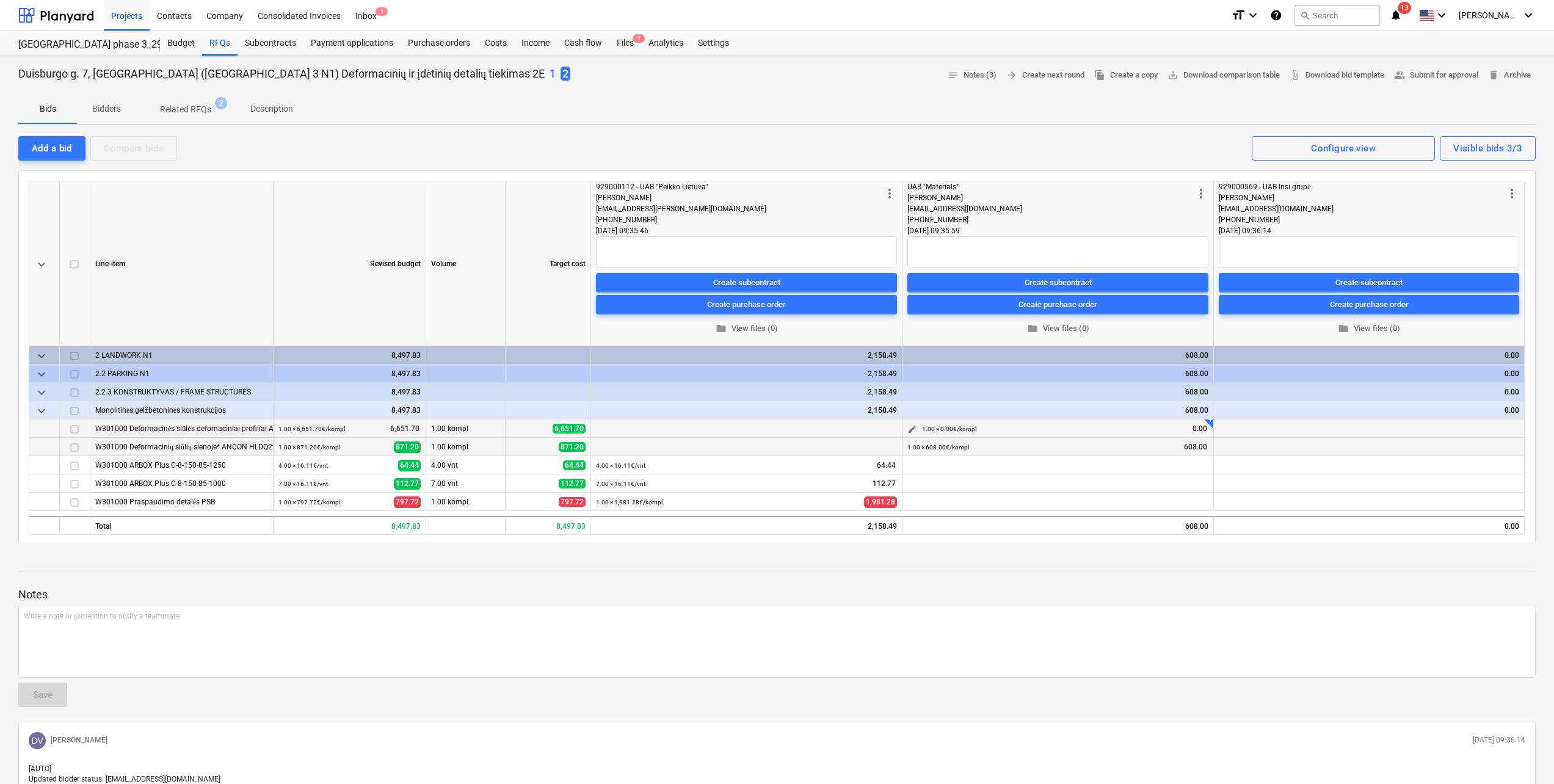
click at [917, 429] on span "edit" at bounding box center [913, 429] width 10 height 10
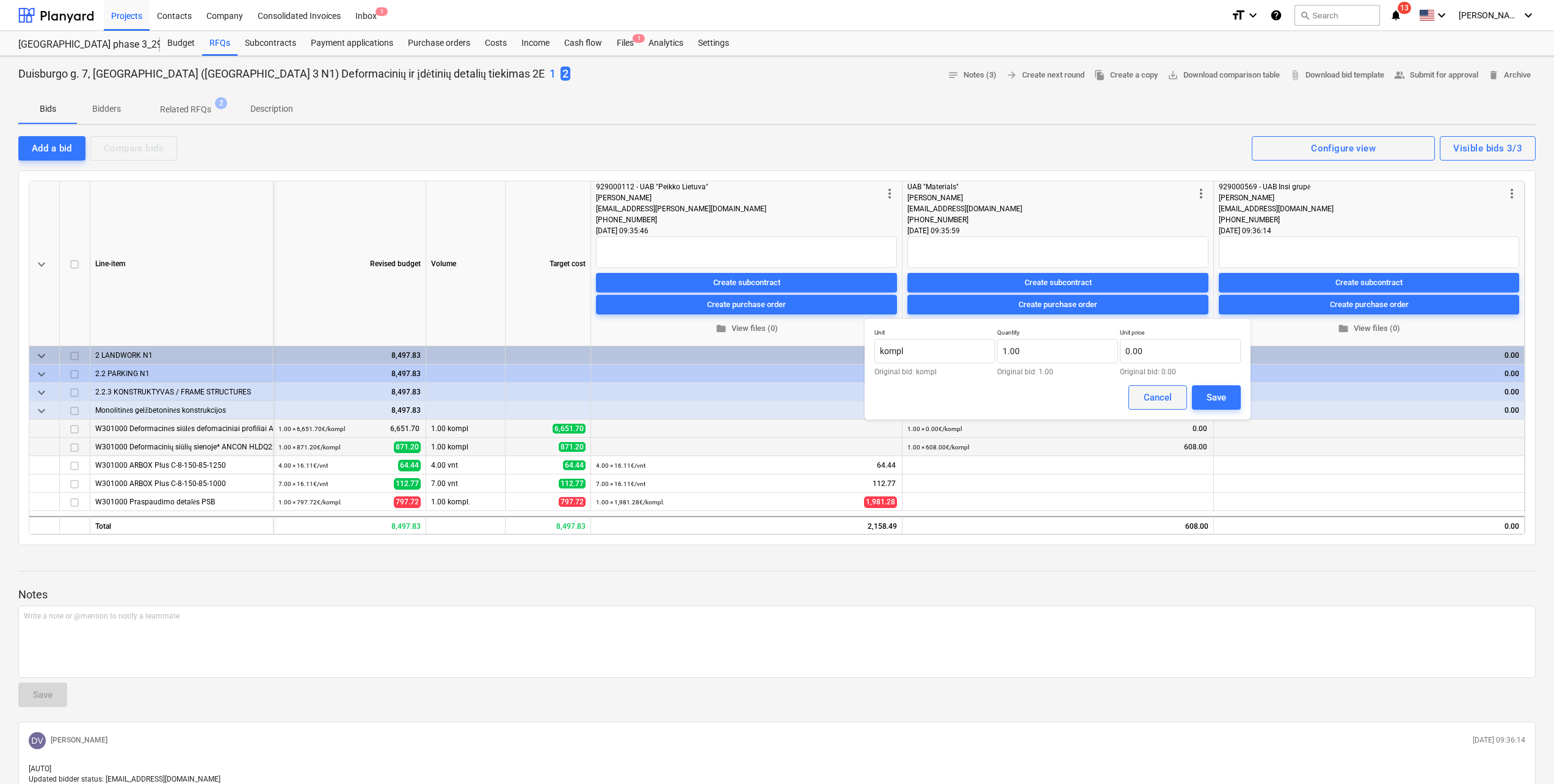
click at [1141, 390] on button "Cancel" at bounding box center [1157, 397] width 59 height 24
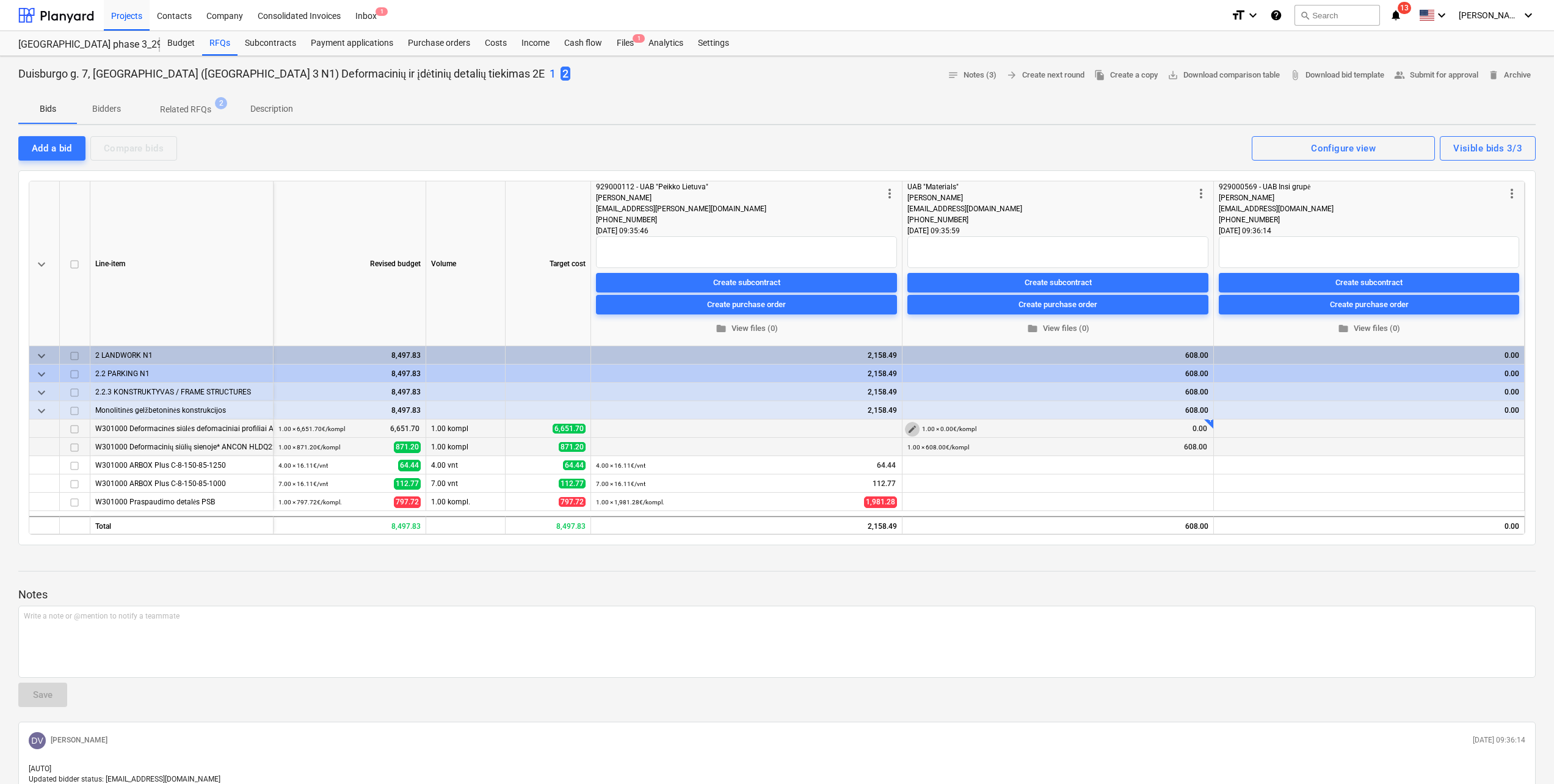
click at [915, 427] on span "edit" at bounding box center [913, 429] width 10 height 10
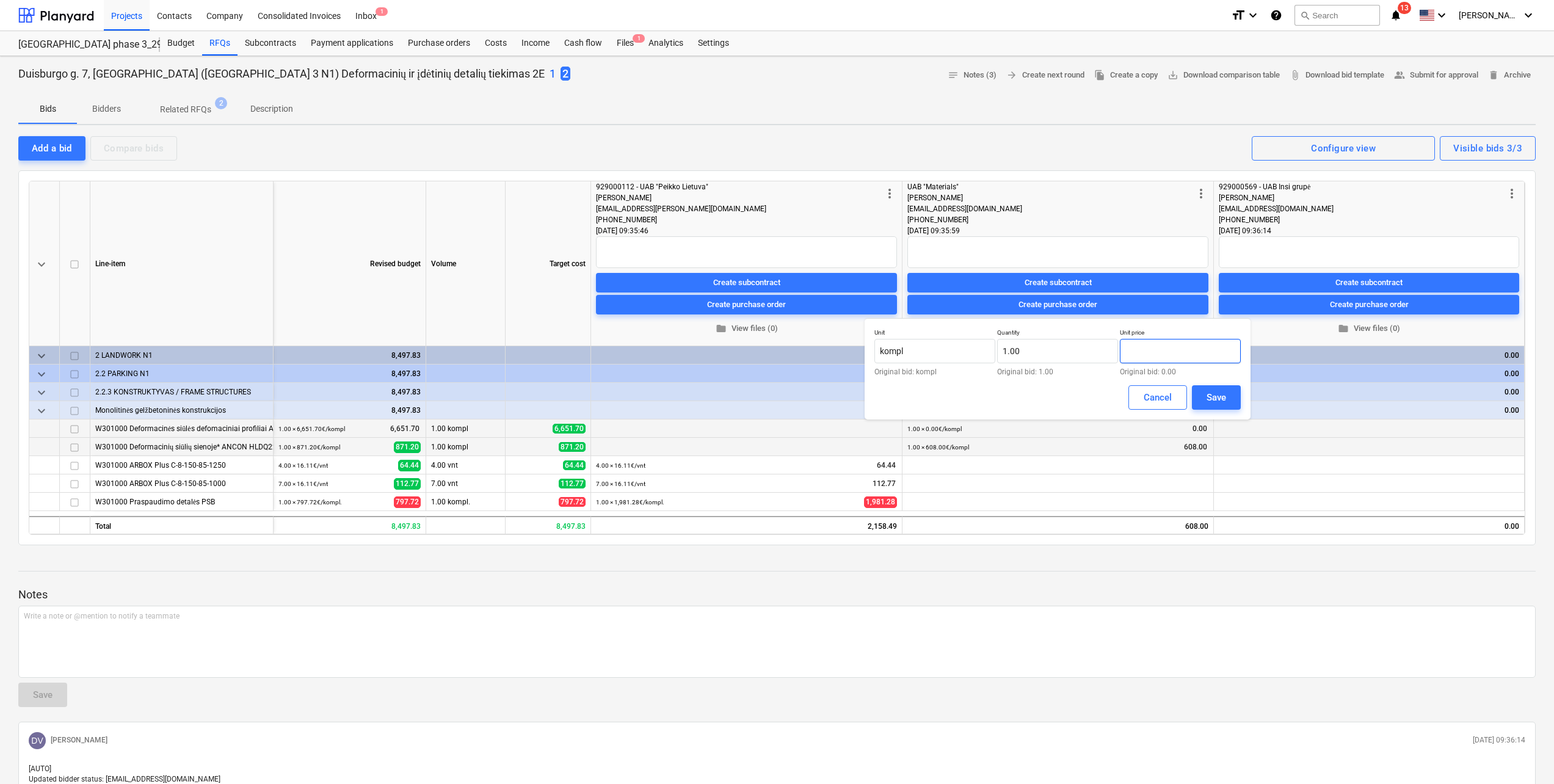
click at [1151, 351] on input "text" at bounding box center [1180, 351] width 121 height 24
type input "6,431.00"
click at [1211, 407] on button "Save" at bounding box center [1216, 397] width 49 height 24
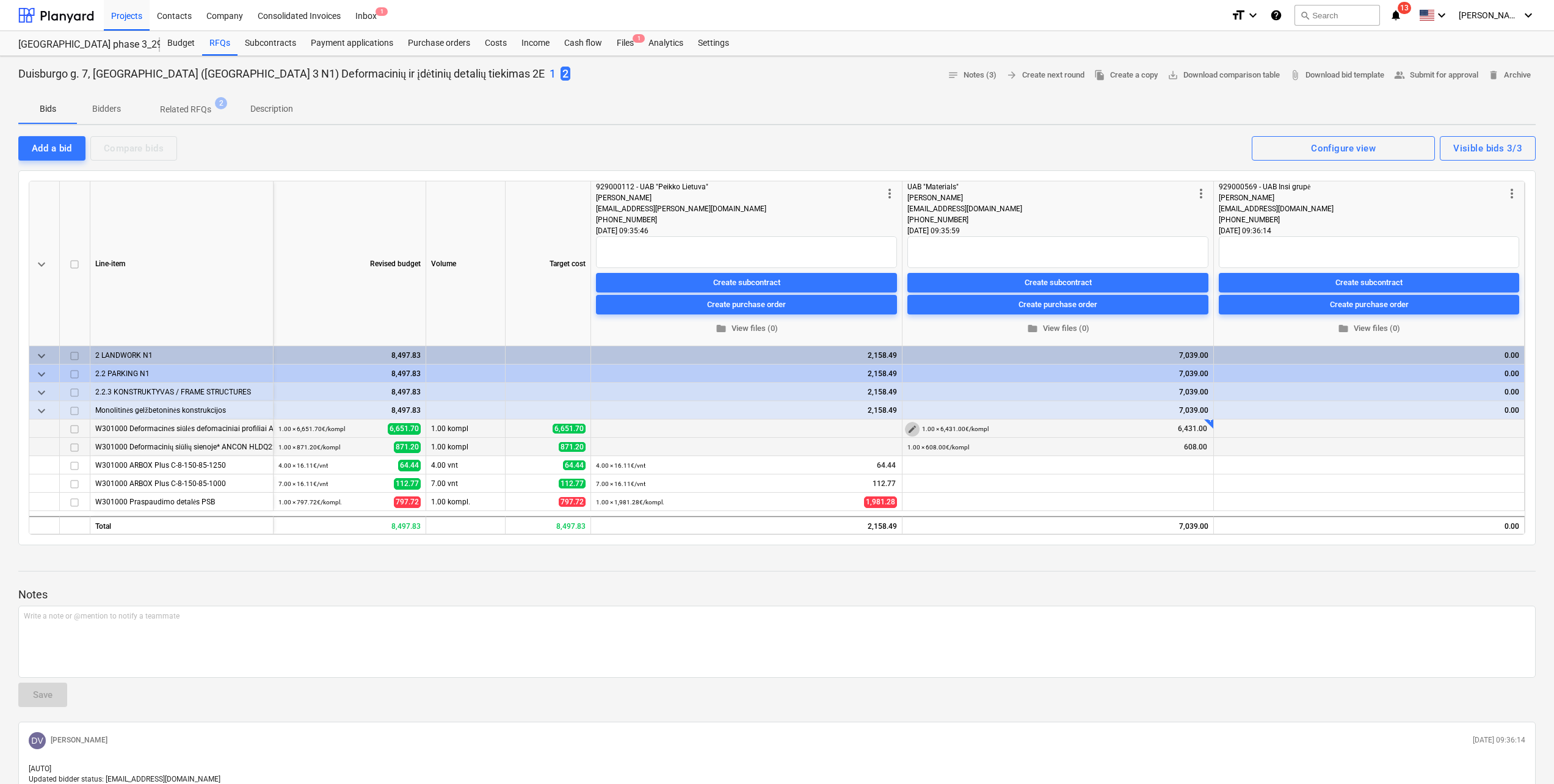
click at [916, 426] on span "edit" at bounding box center [913, 429] width 10 height 10
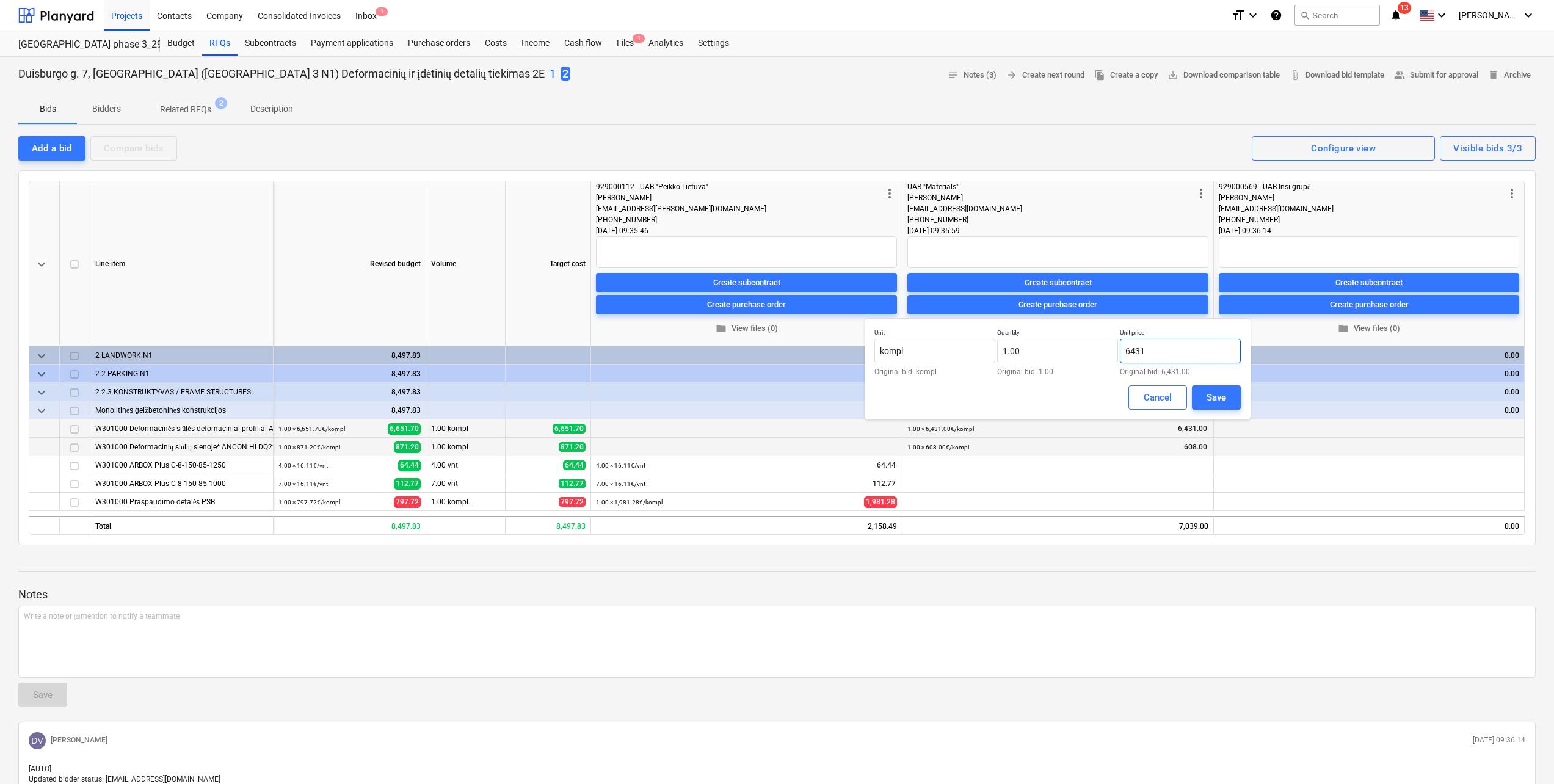
drag, startPoint x: 1184, startPoint y: 353, endPoint x: 852, endPoint y: 357, distance: 332.0
click at [852, 357] on body "Projects Contacts Company Consolidated Invoices Inbox 1 format_size keyboard_ar…" at bounding box center [777, 392] width 1554 height 784
drag, startPoint x: 1198, startPoint y: 344, endPoint x: 1086, endPoint y: 343, distance: 112.0
click at [1090, 344] on div "Unit kompl Original bid: kompl Quantity 1.00 Original bid: 1.00 Unit price 6431…" at bounding box center [1057, 352] width 366 height 47
type input "6,247.00"
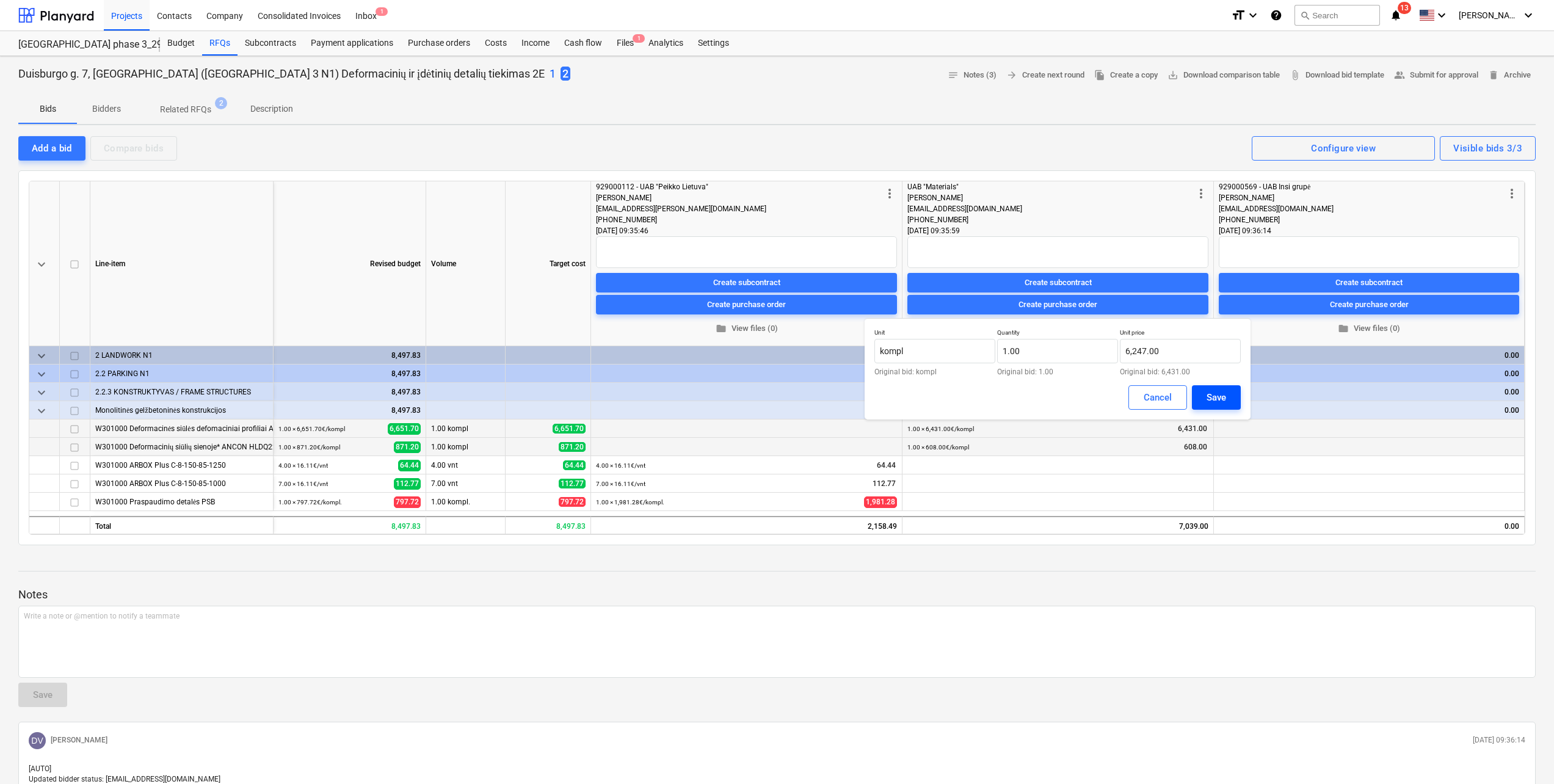
click at [1214, 391] on div "Save" at bounding box center [1217, 397] width 20 height 16
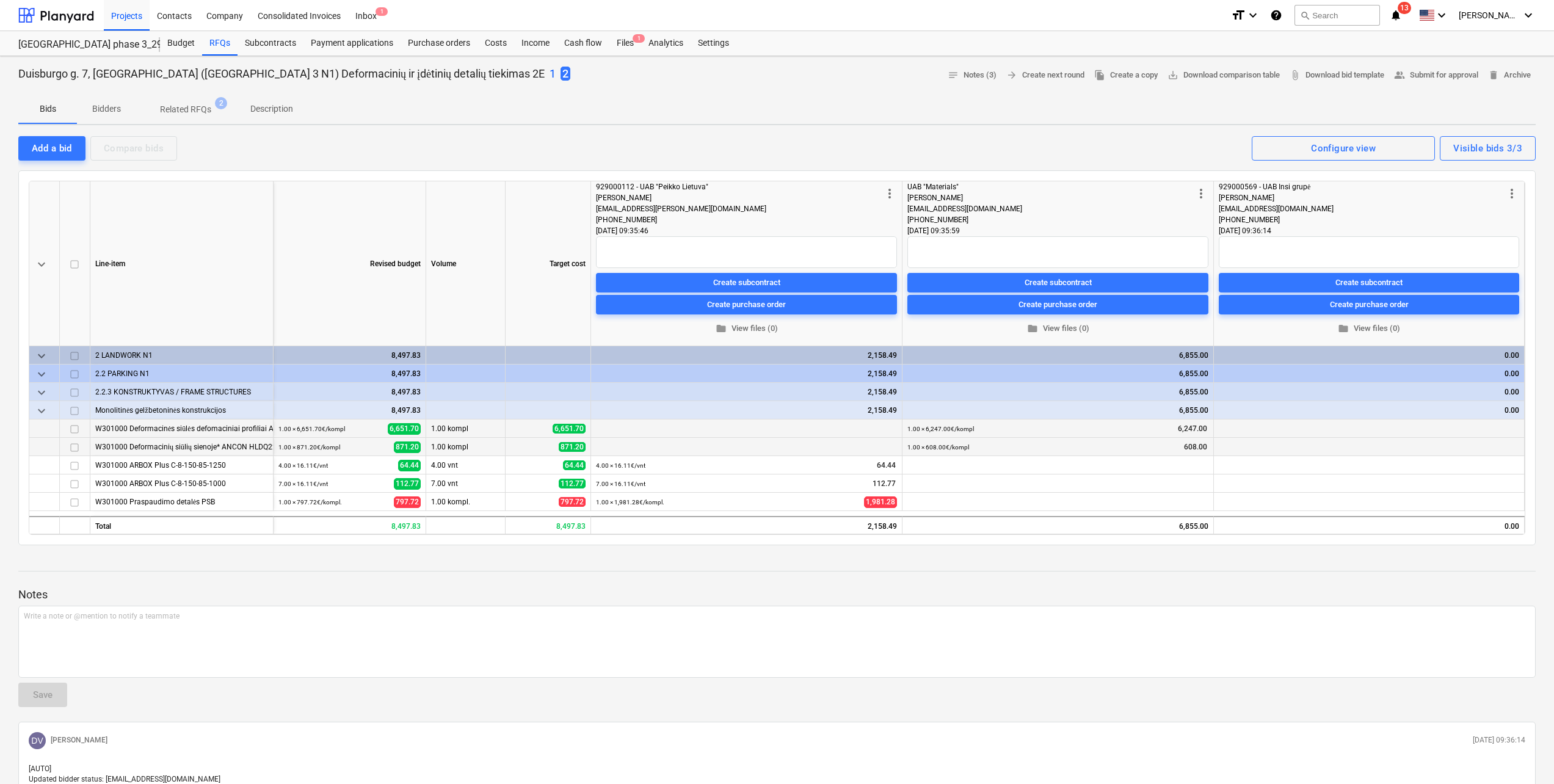
scroll to position [268, 0]
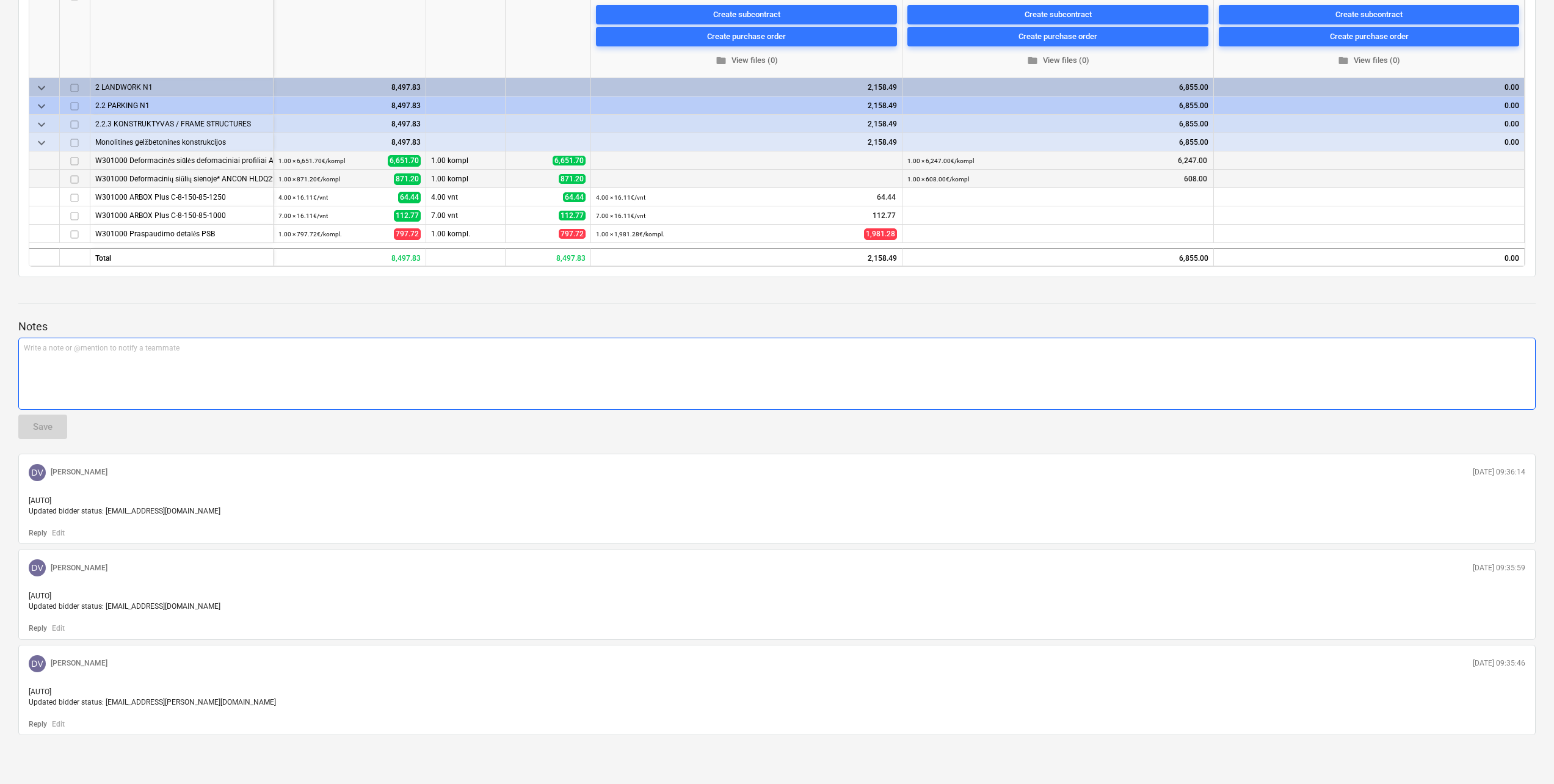
click at [214, 353] on p "Write a note or @mention to notify a teammate ﻿" at bounding box center [777, 348] width 1506 height 11
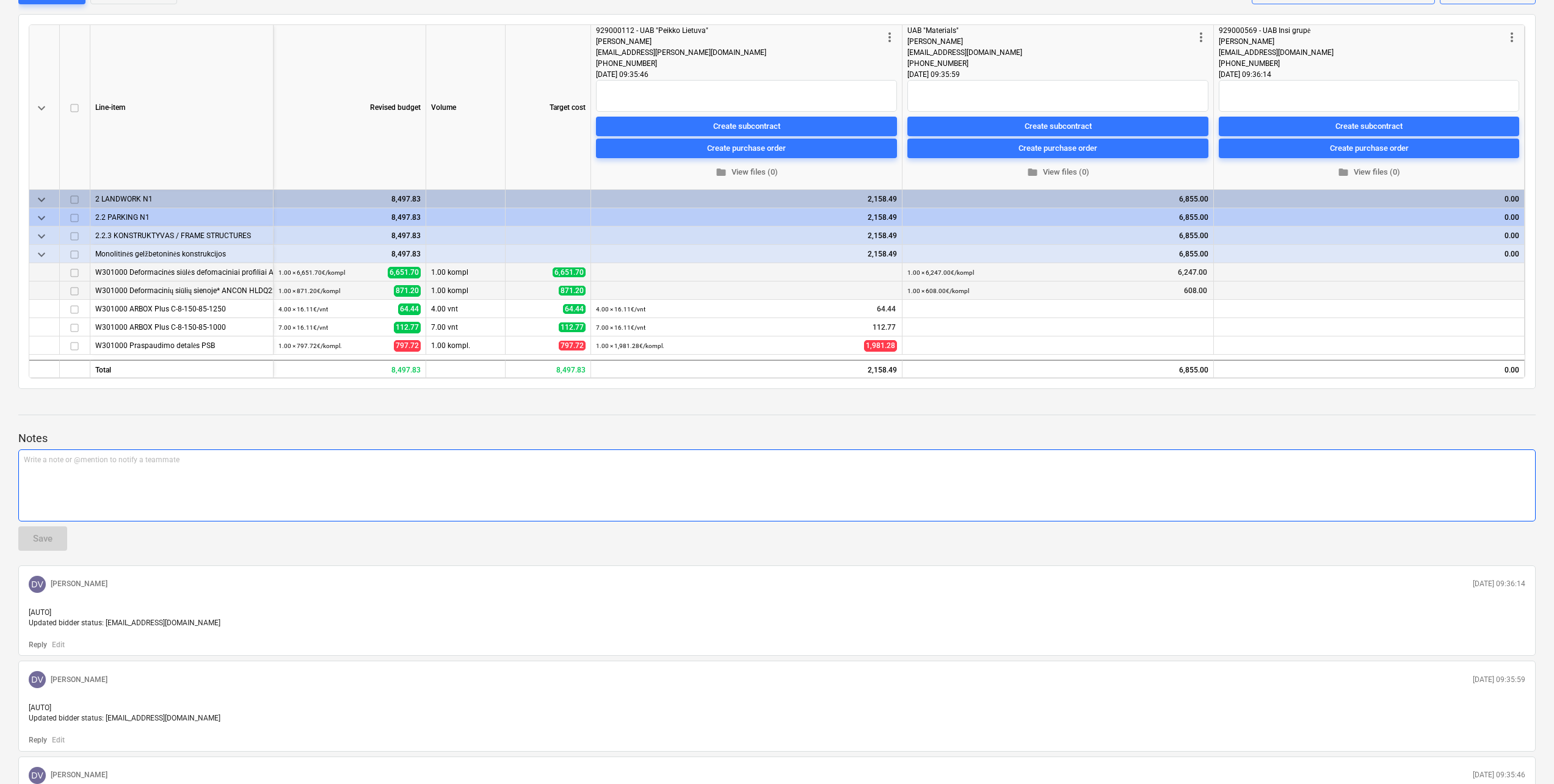
scroll to position [24, 0]
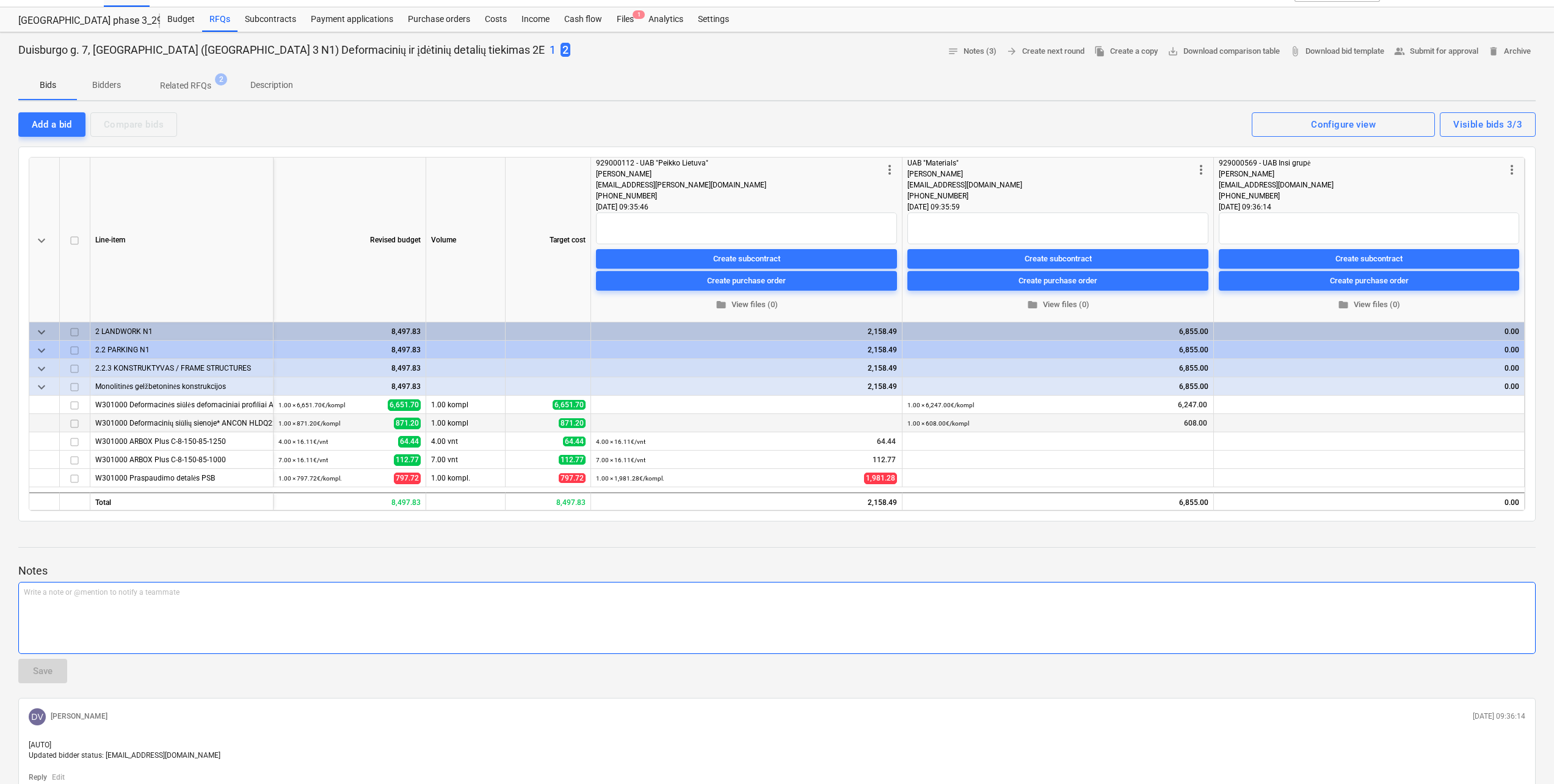
click at [132, 588] on p "Write a note or @mention to notify a teammate ﻿" at bounding box center [777, 592] width 1506 height 11
click at [78, 594] on span "Siūlau rinktis MB "Materials" deformacinių detalių tiekimui, UAB "Peikko" detal…" at bounding box center [392, 592] width 737 height 9
click at [123, 625] on div "Siūlau rinktis UAB "Materials" deformacinių detalių tiekimui, UAB "Peikko" deta…" at bounding box center [777, 618] width 1518 height 72
click at [119, 592] on span "Siūlau rinktis UAB "Materials" deformacinių detalių tiekimui, UAB "Peikko" deta…" at bounding box center [395, 592] width 741 height 9
click at [50, 673] on div "Save" at bounding box center [43, 671] width 20 height 16
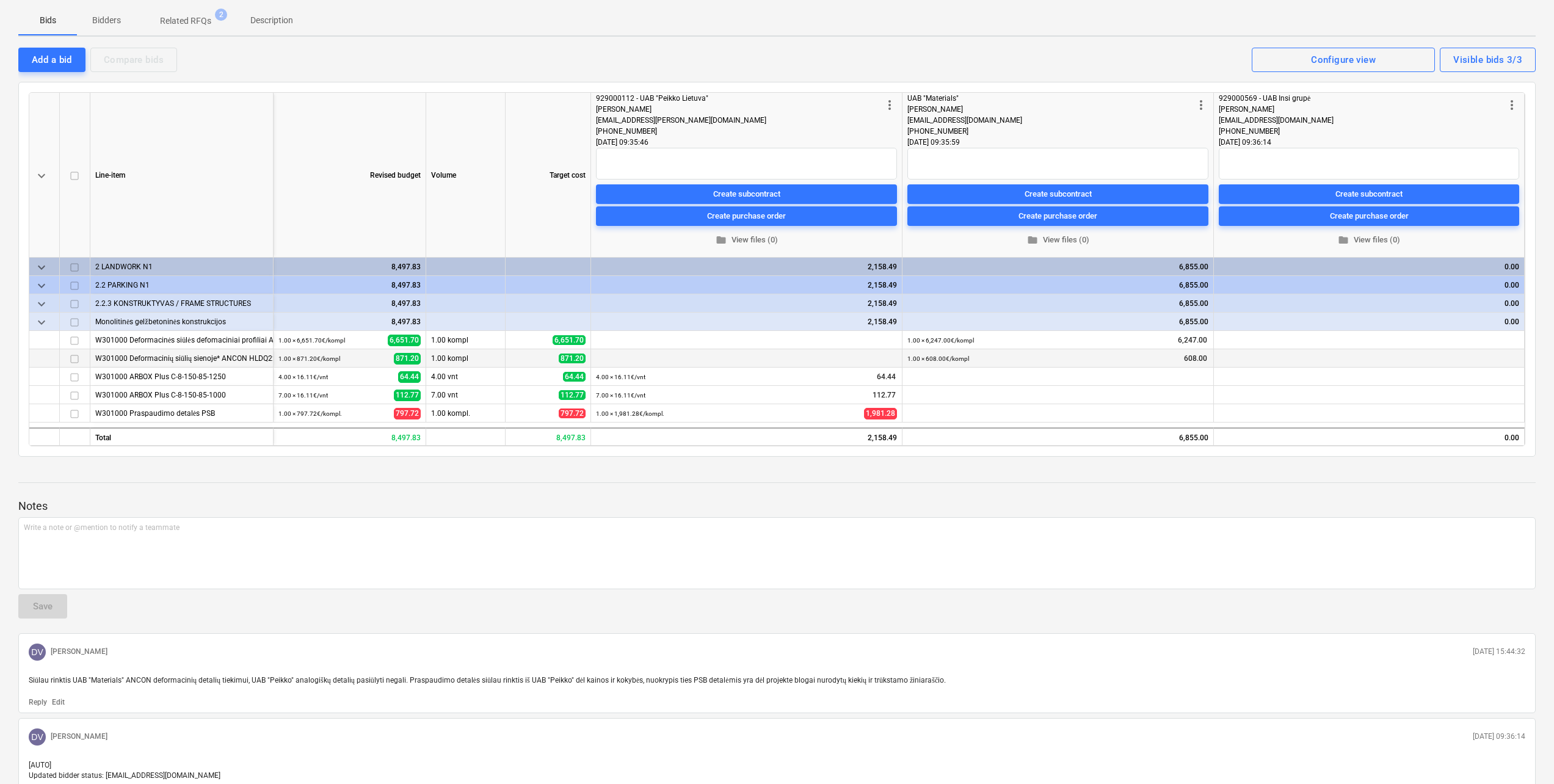
scroll to position [0, 0]
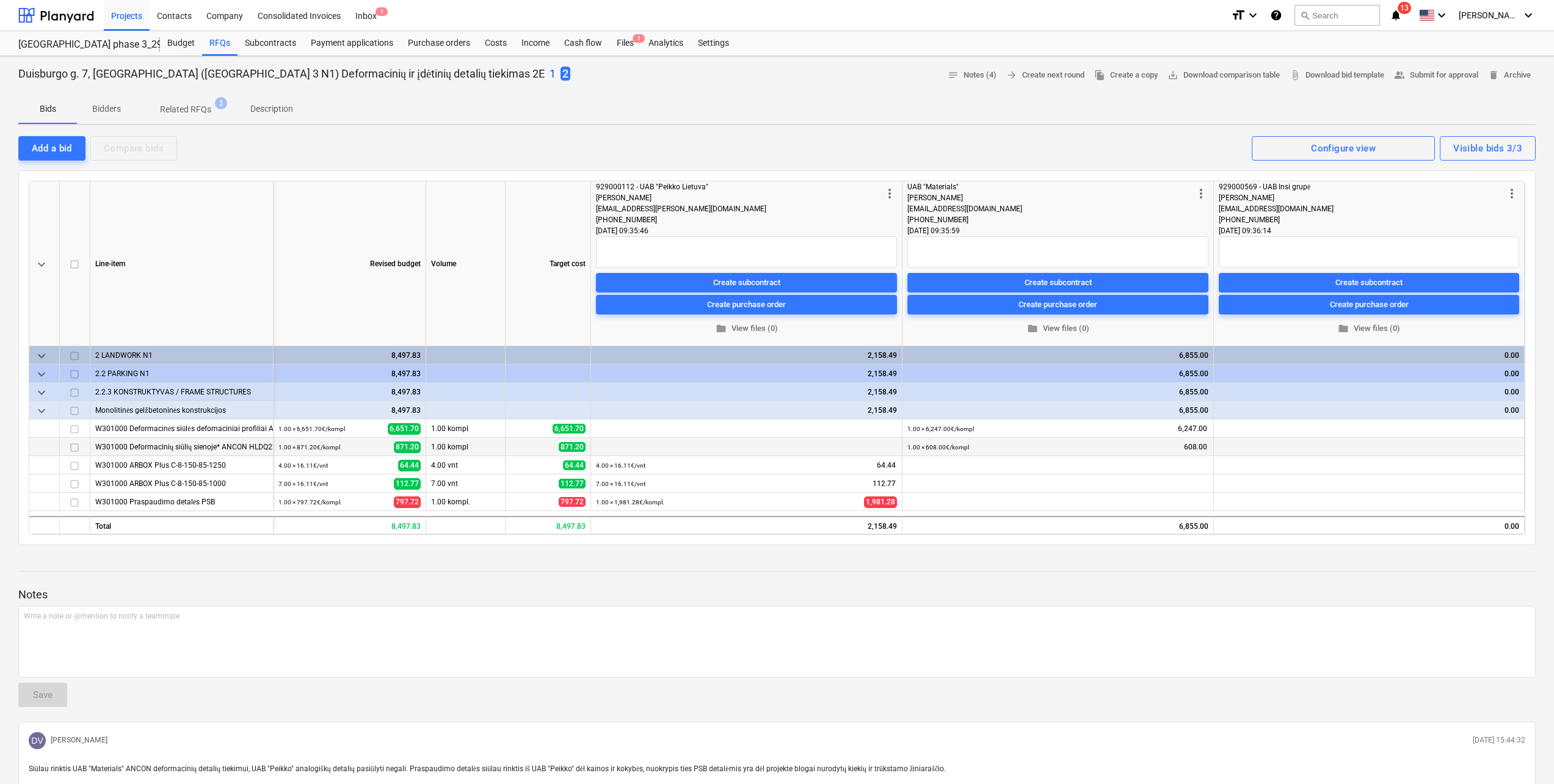
click at [550, 77] on p "1" at bounding box center [553, 74] width 6 height 15
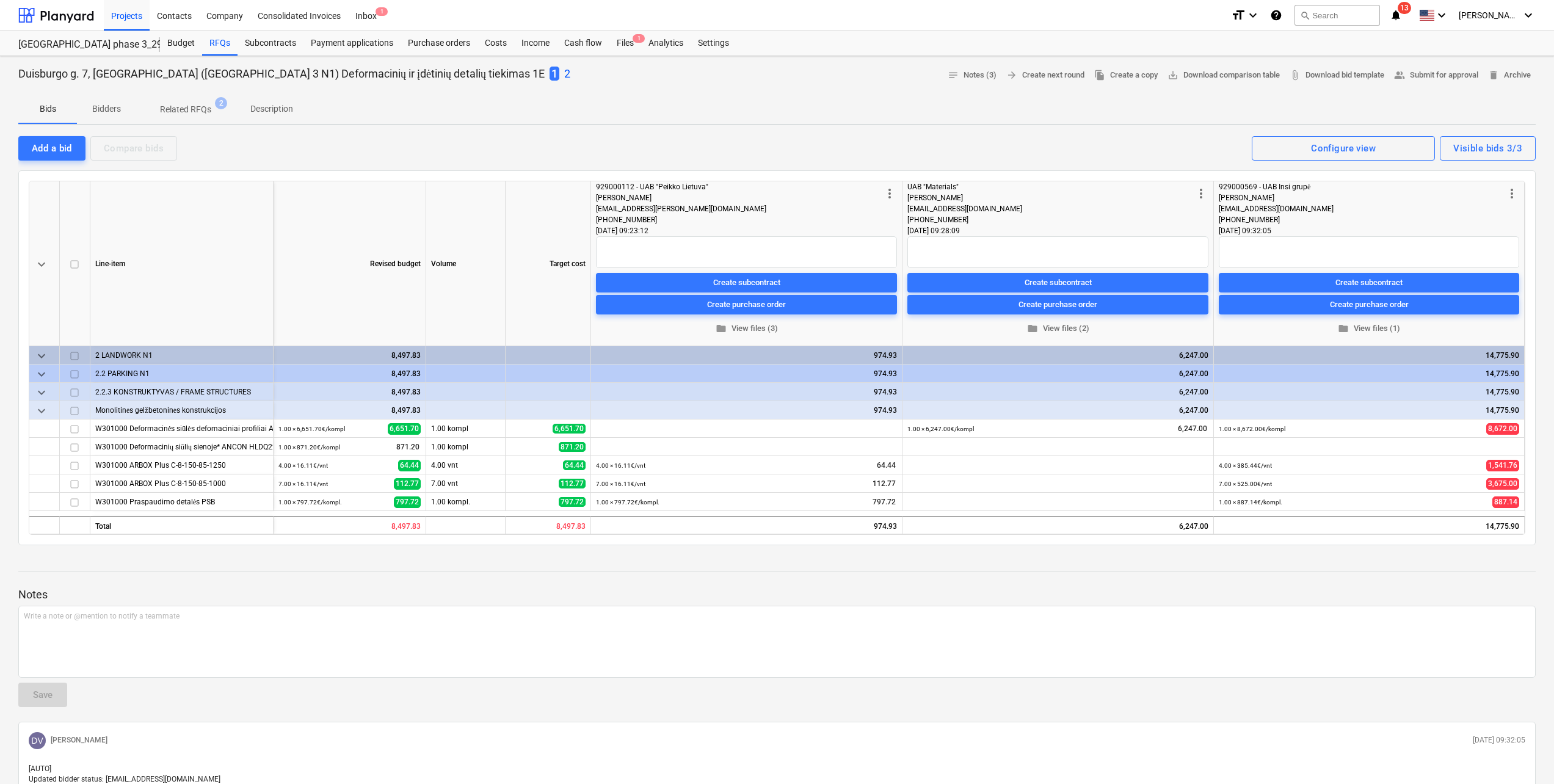
click at [564, 70] on p "2" at bounding box center [567, 74] width 6 height 15
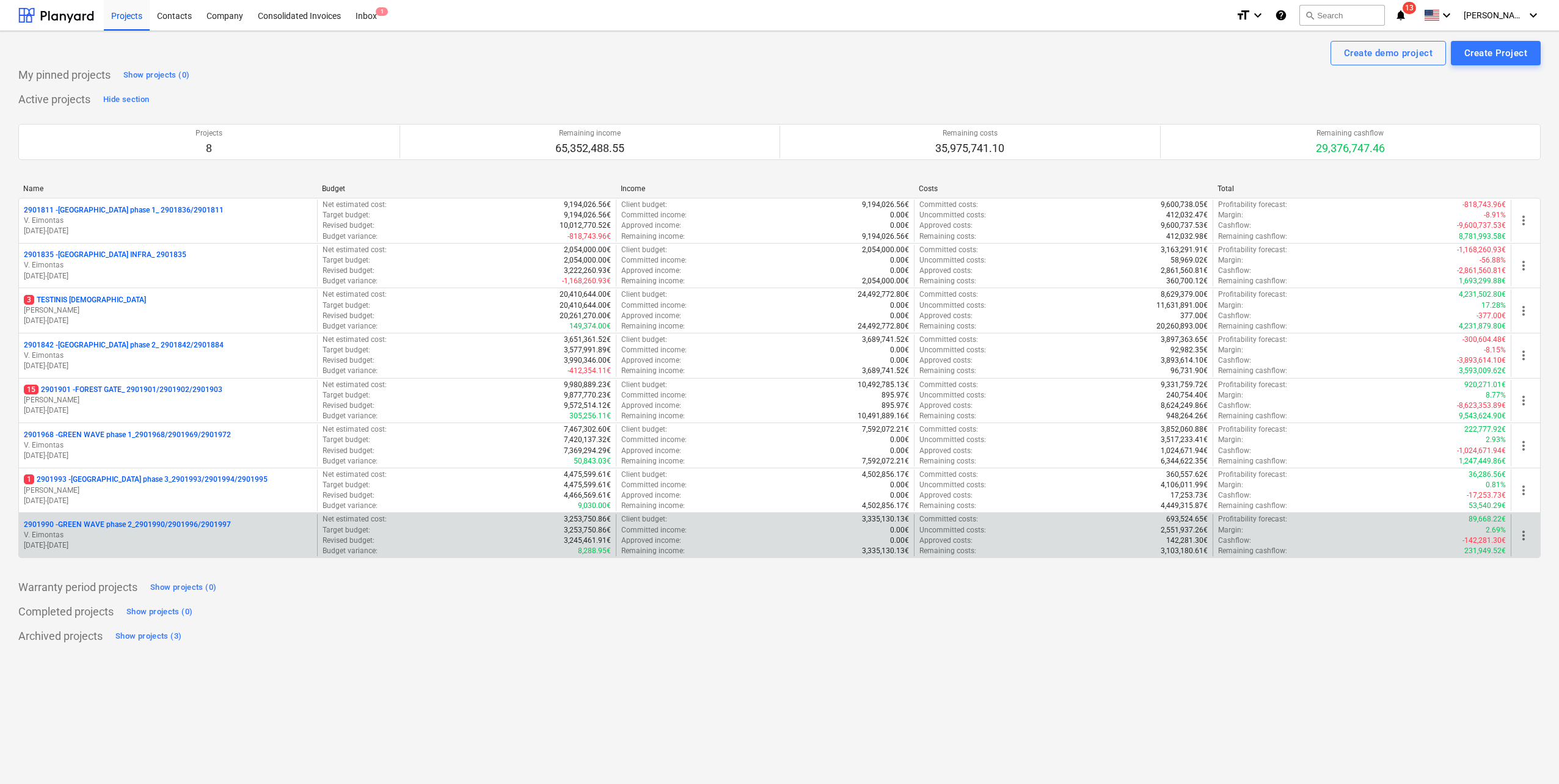
click at [185, 537] on p "[PERSON_NAME][GEOGRAPHIC_DATA]" at bounding box center [168, 535] width 288 height 11
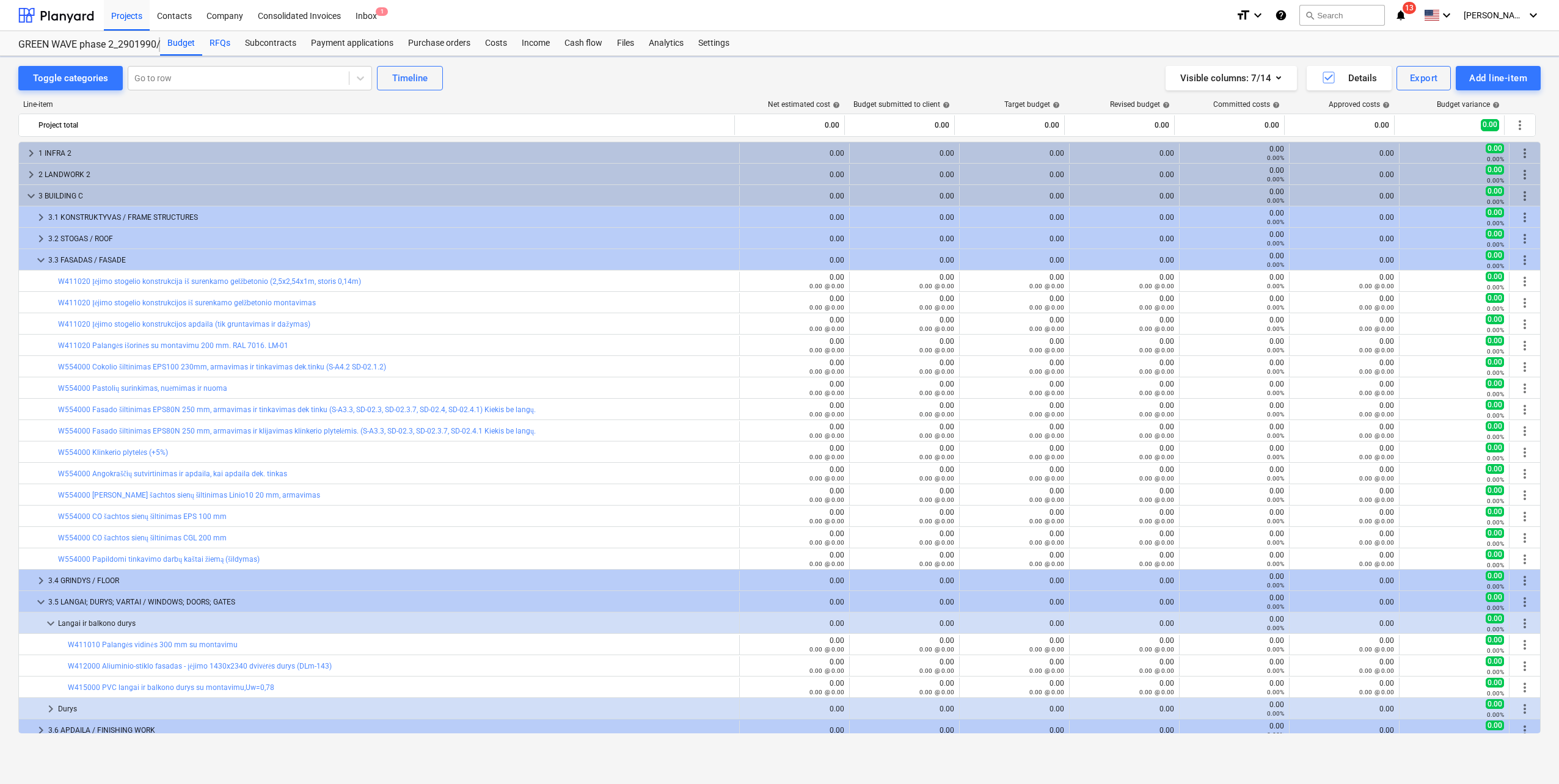
click at [226, 46] on div "RFQs" at bounding box center [220, 43] width 35 height 24
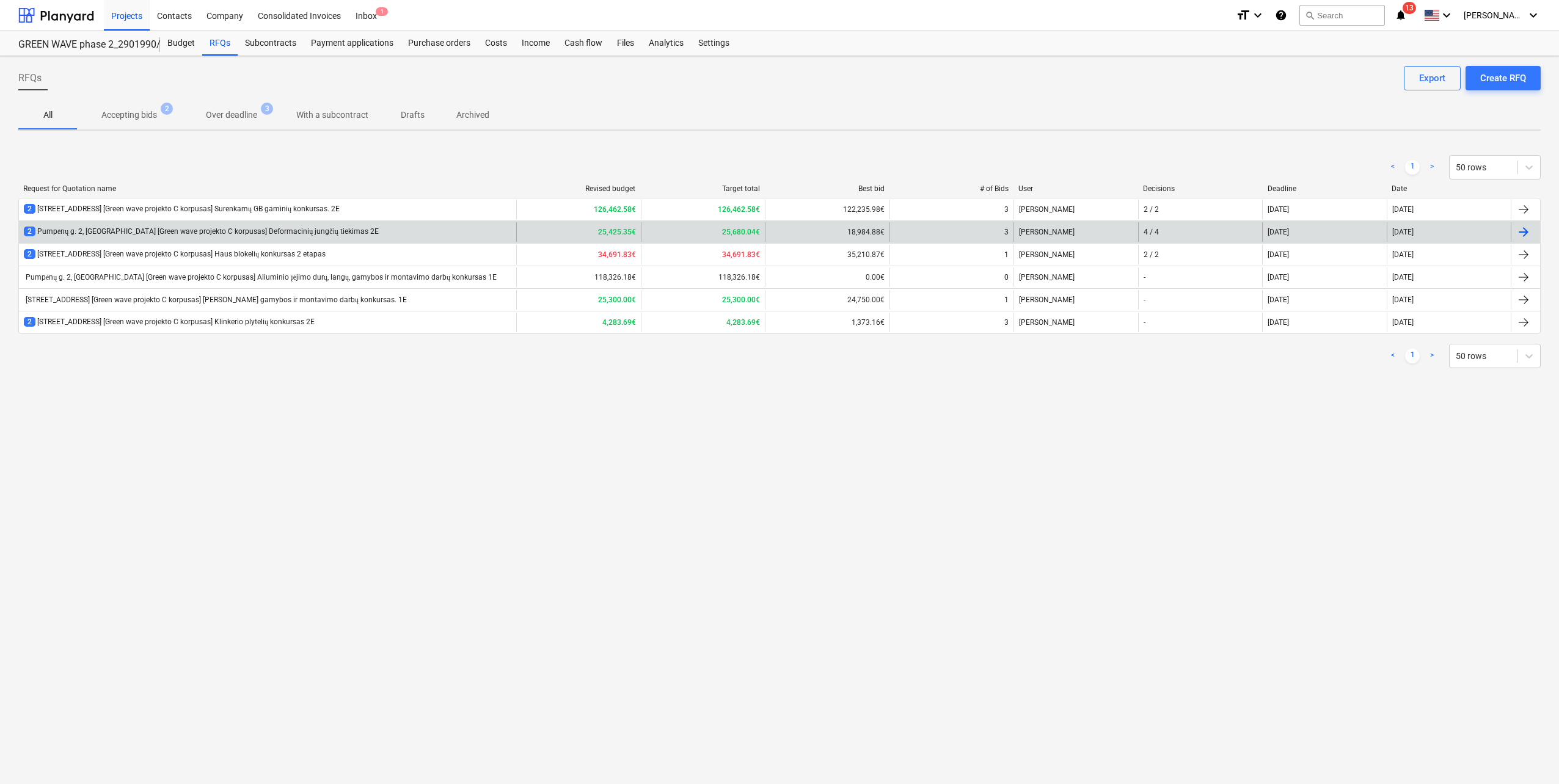
click at [320, 236] on div "2 Pumpėnų g. 2, Vilnius [Green wave projekto C korpusas] Deformacinių jungčių t…" at bounding box center [202, 231] width 355 height 11
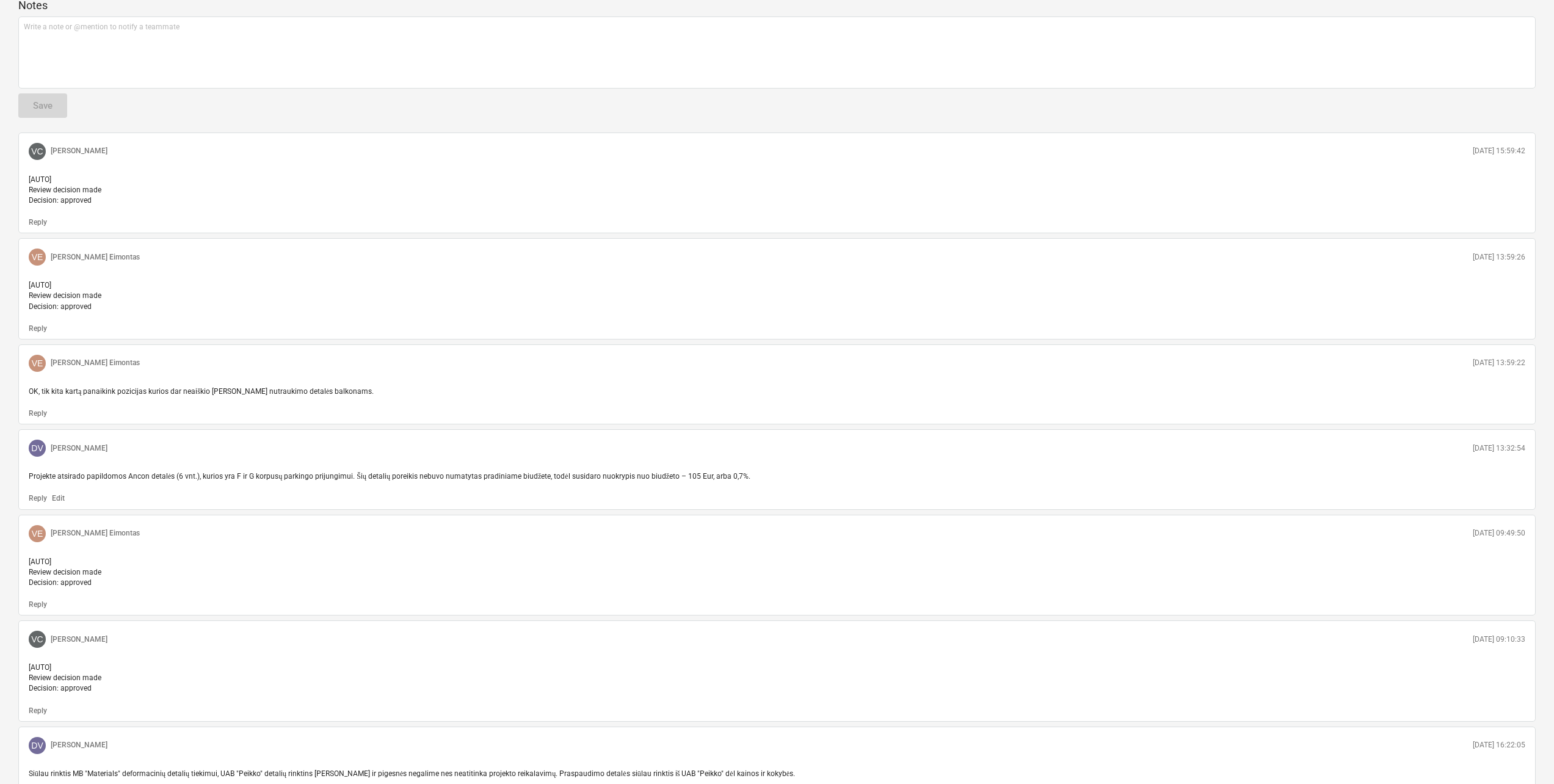
scroll to position [855, 0]
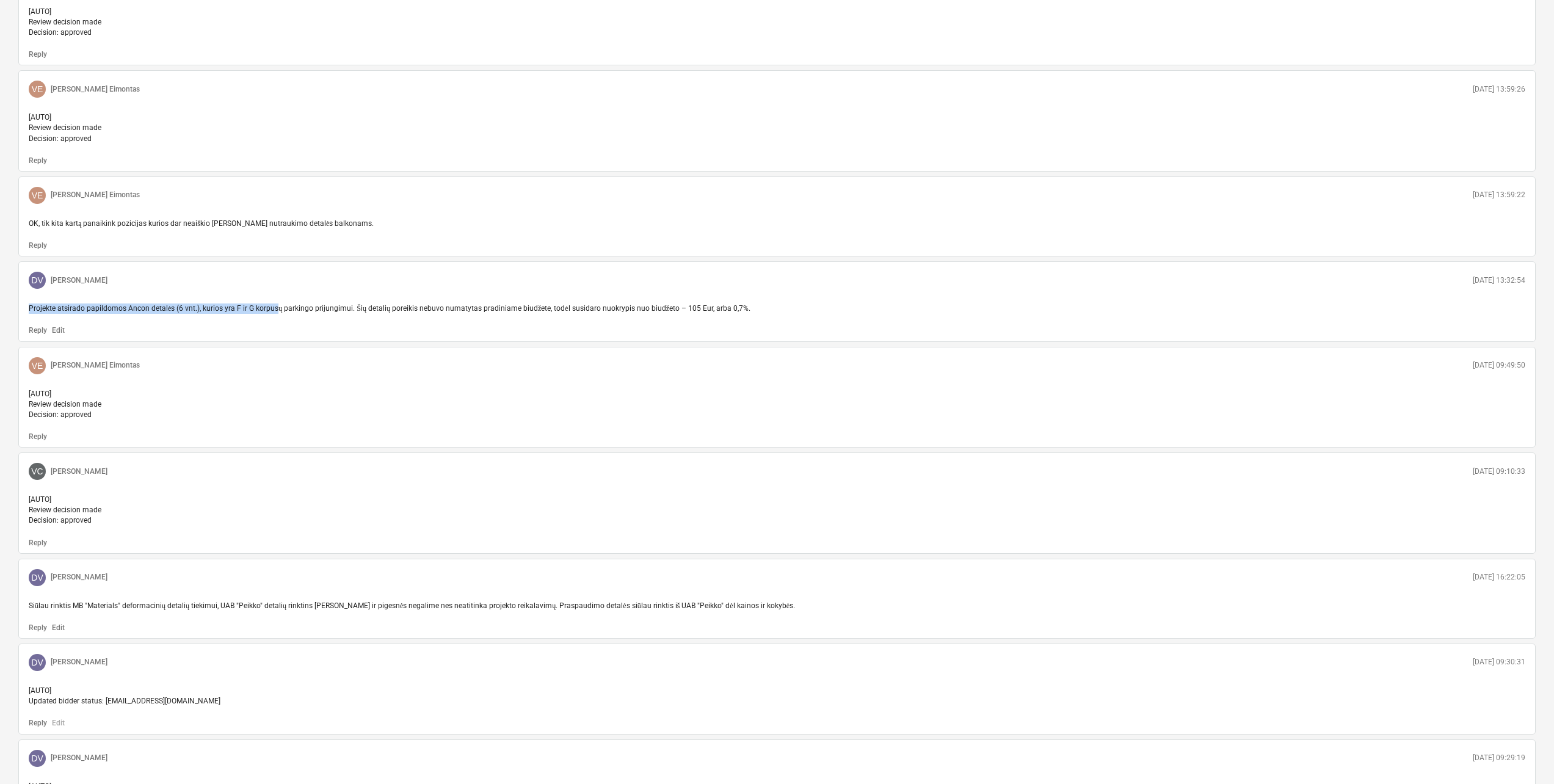
drag, startPoint x: 28, startPoint y: 327, endPoint x: 275, endPoint y: 335, distance: 247.1
click at [275, 314] on p "Projekte atsirado papildomos Ancon detalės (6 vnt.), kurios yra F ir G korpusų …" at bounding box center [776, 309] width 1497 height 11
drag, startPoint x: 275, startPoint y: 335, endPoint x: 275, endPoint y: 398, distance: 63.0
click at [275, 379] on div "VE Valdas Eimontas 24.09.2025 09:49:50" at bounding box center [777, 366] width 1506 height 27
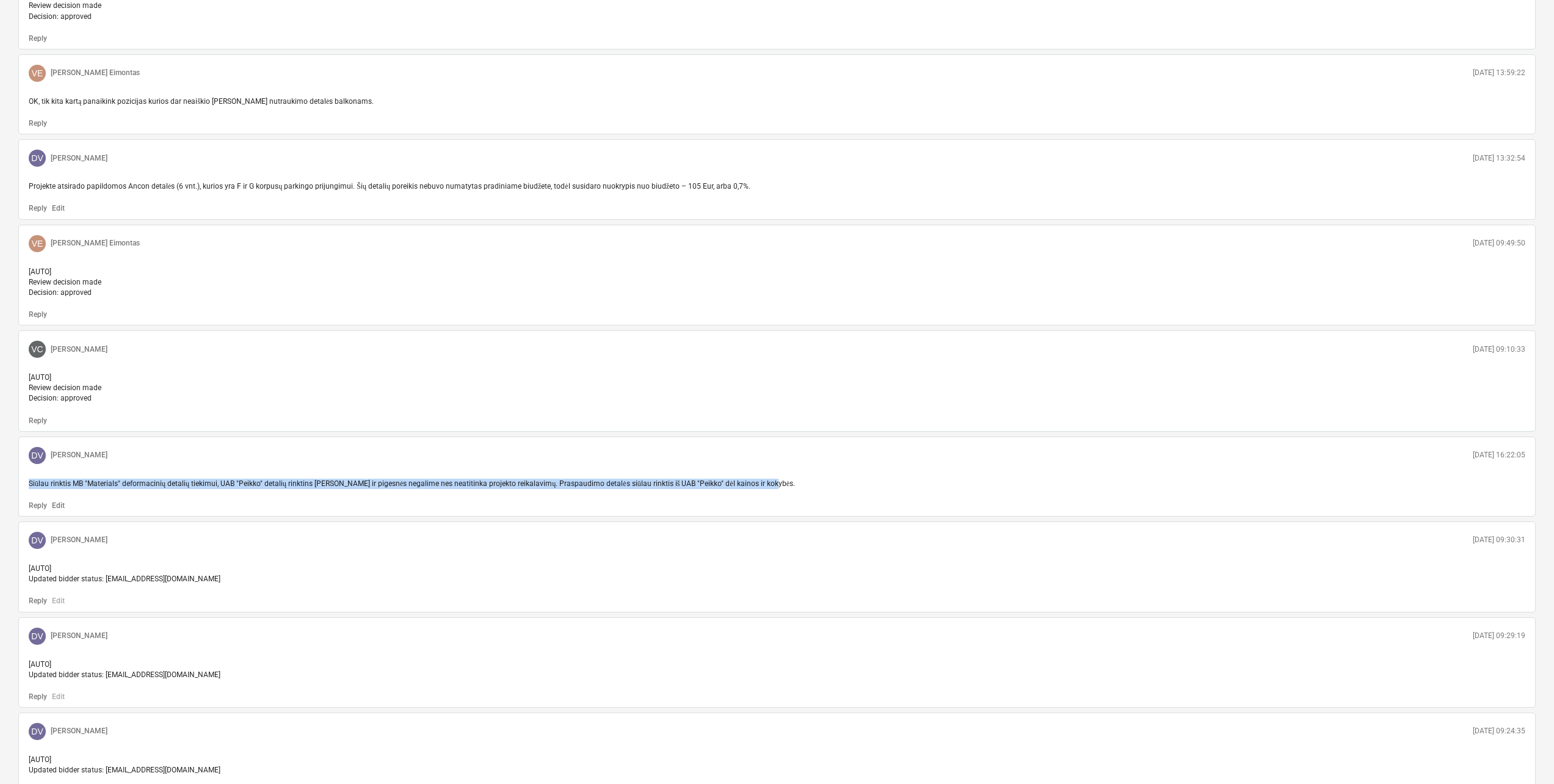
drag, startPoint x: 28, startPoint y: 526, endPoint x: 798, endPoint y: 516, distance: 770.1
click at [798, 494] on div "Siūlau rinktis MB "Materials" deformacinių detalių tiekimui, UAB "Peikko" detal…" at bounding box center [777, 484] width 1506 height 20
copy span "Siūlau rinktis MB "Materials" deformacinių detalių tiekimui, UAB "Peikko" detal…"
